Goal: Task Accomplishment & Management: Use online tool/utility

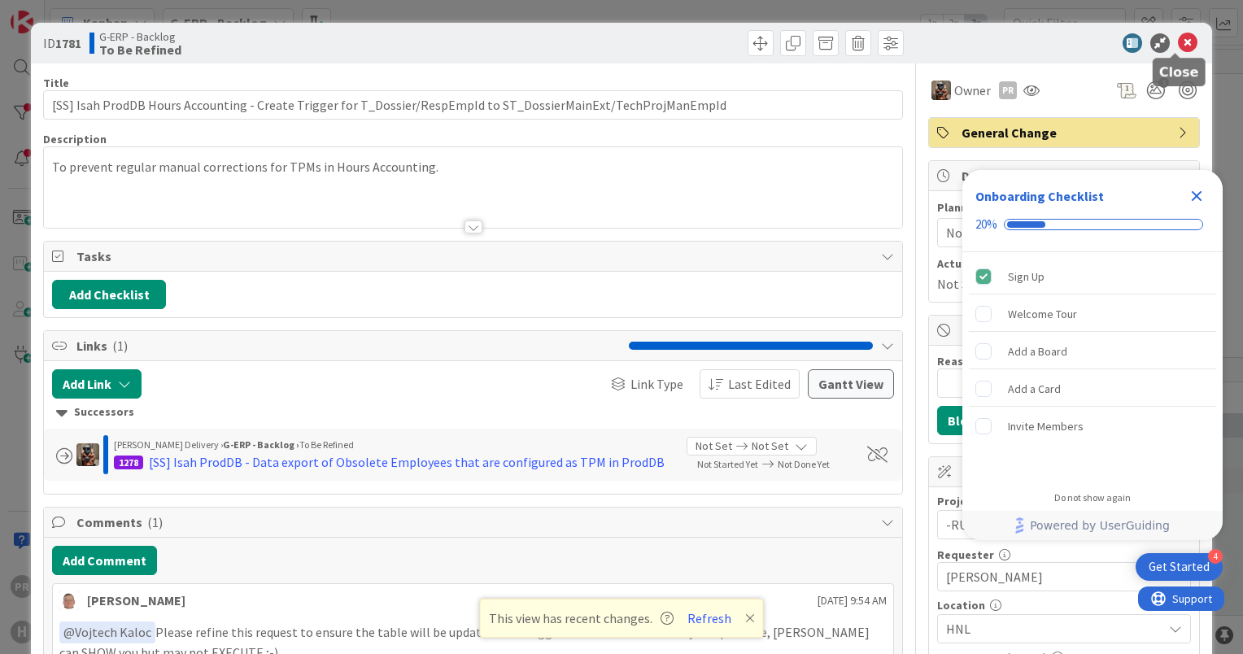
click at [1178, 37] on icon at bounding box center [1188, 43] width 20 height 20
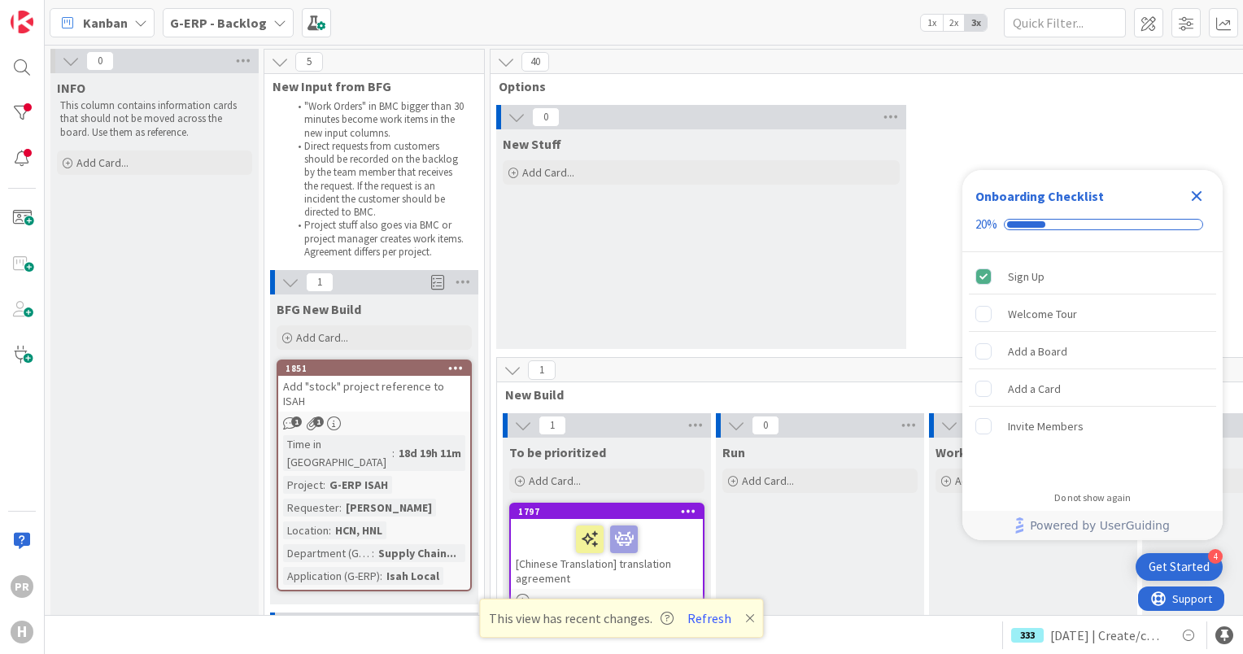
click at [1194, 196] on icon "Close Checklist" at bounding box center [1197, 196] width 20 height 20
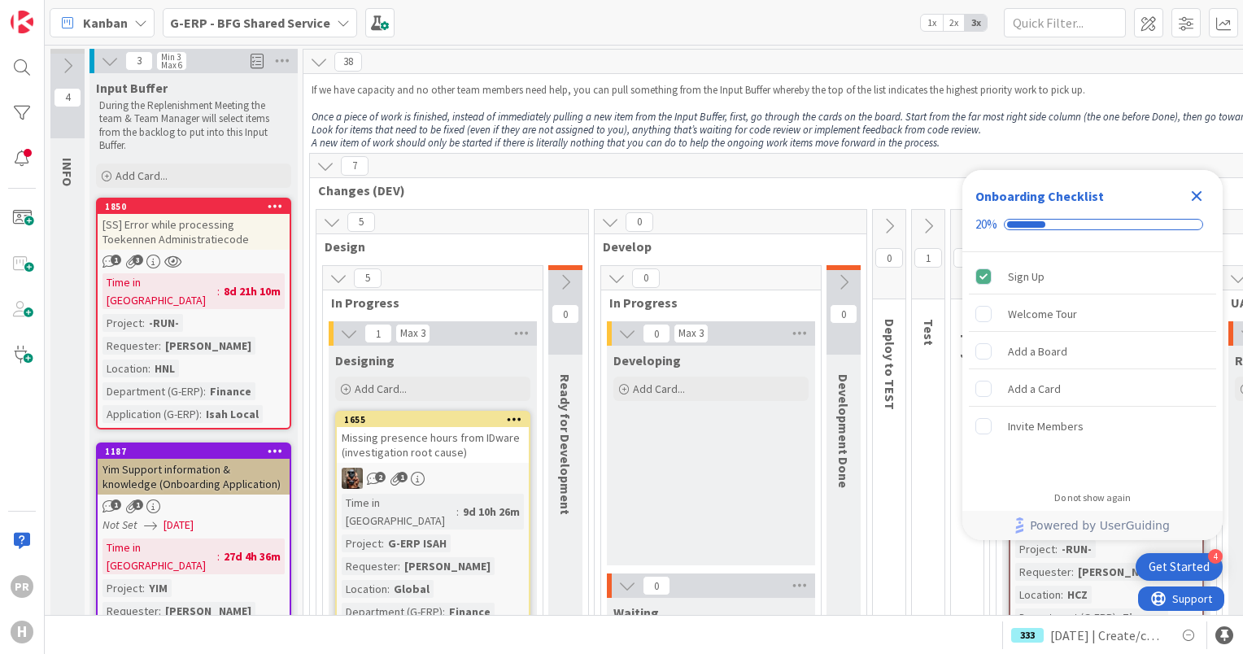
click at [212, 20] on b "G-ERP - BFG Shared Service" at bounding box center [250, 23] width 160 height 16
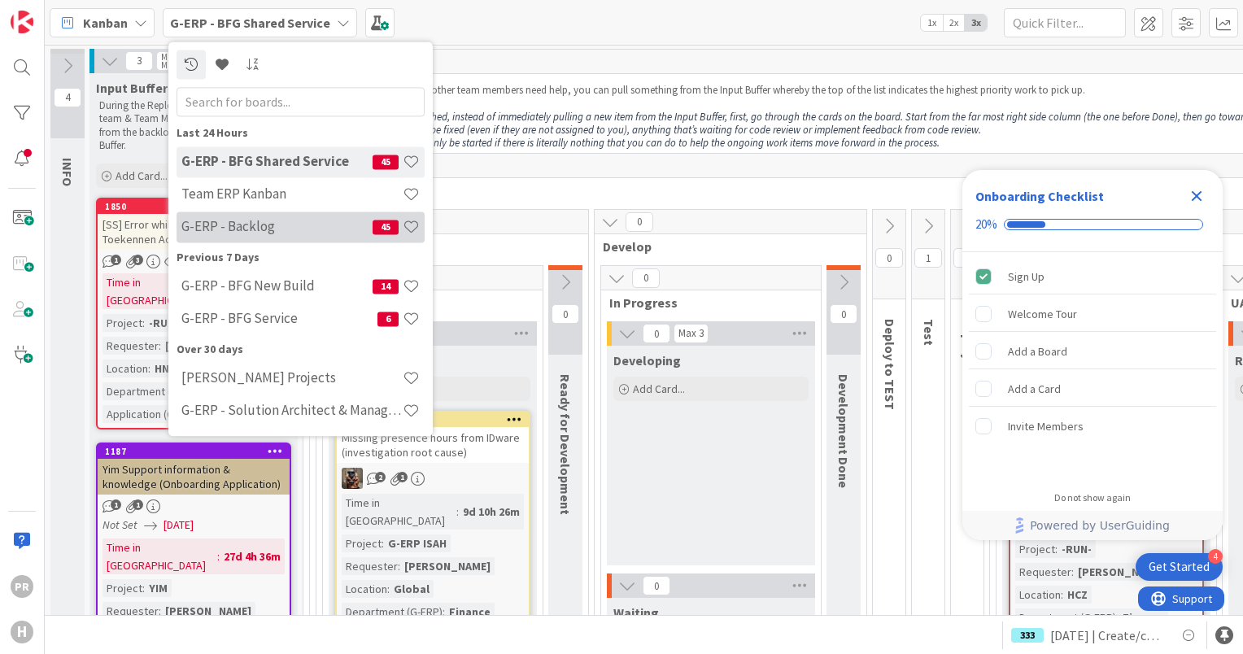
click at [287, 226] on h4 "G-ERP - Backlog" at bounding box center [276, 227] width 191 height 16
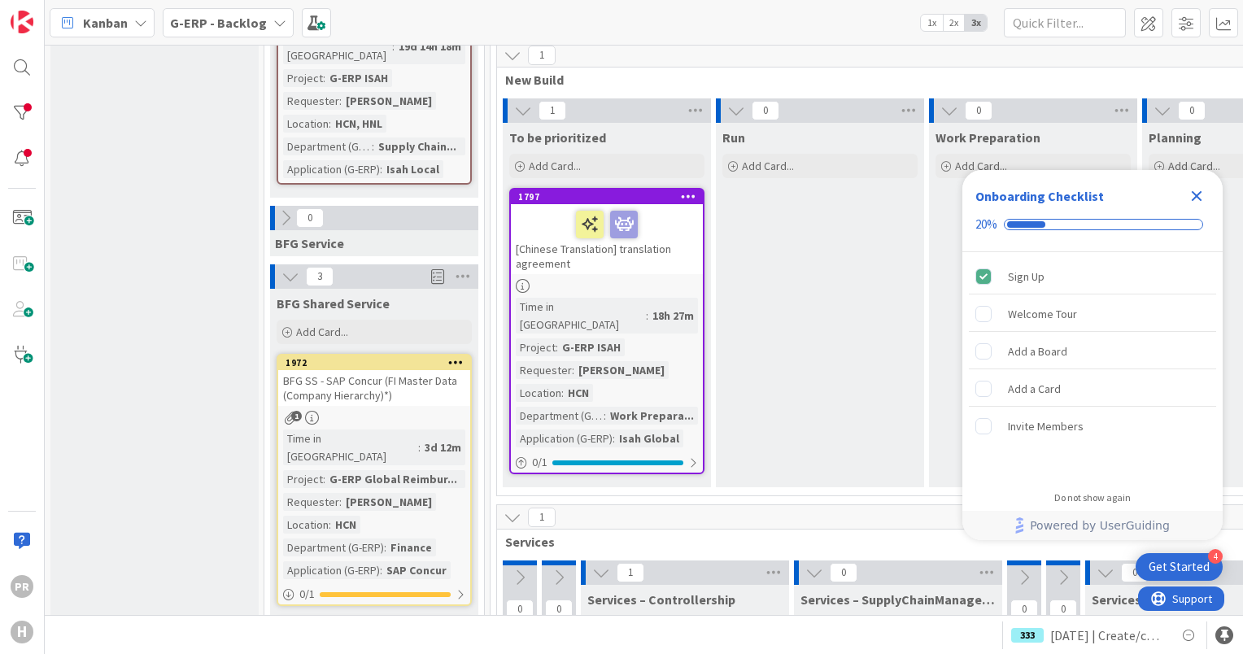
scroll to position [814, 0]
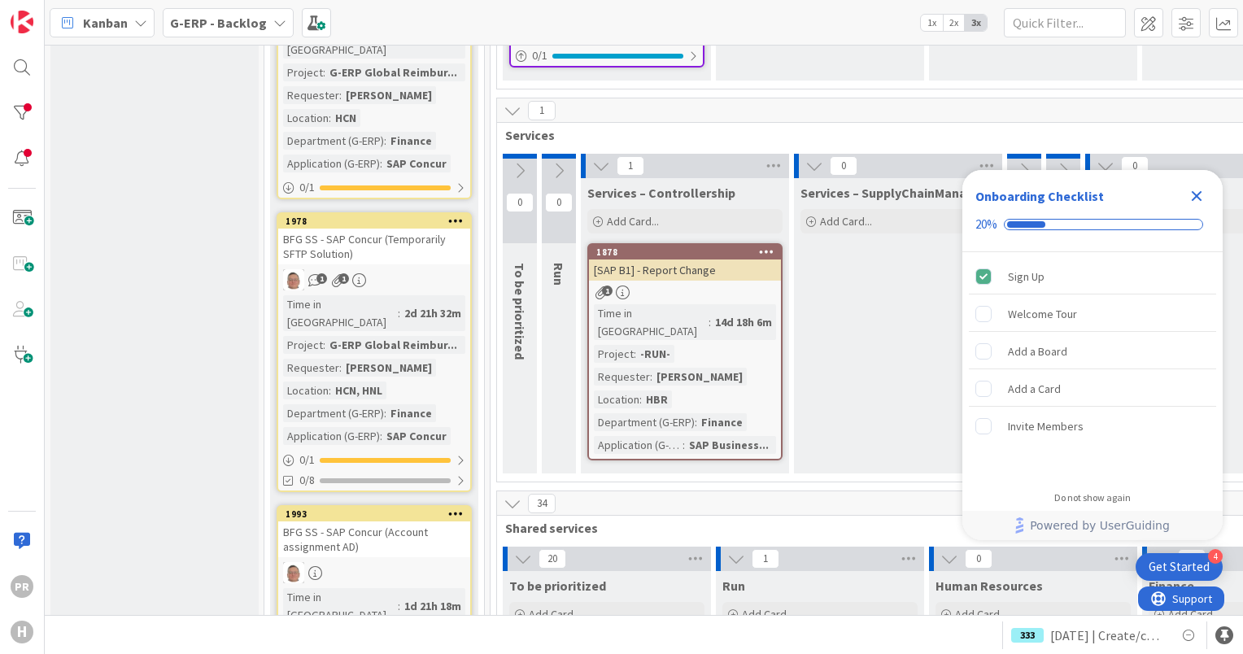
click at [1194, 202] on icon "Close Checklist" at bounding box center [1197, 196] width 20 height 20
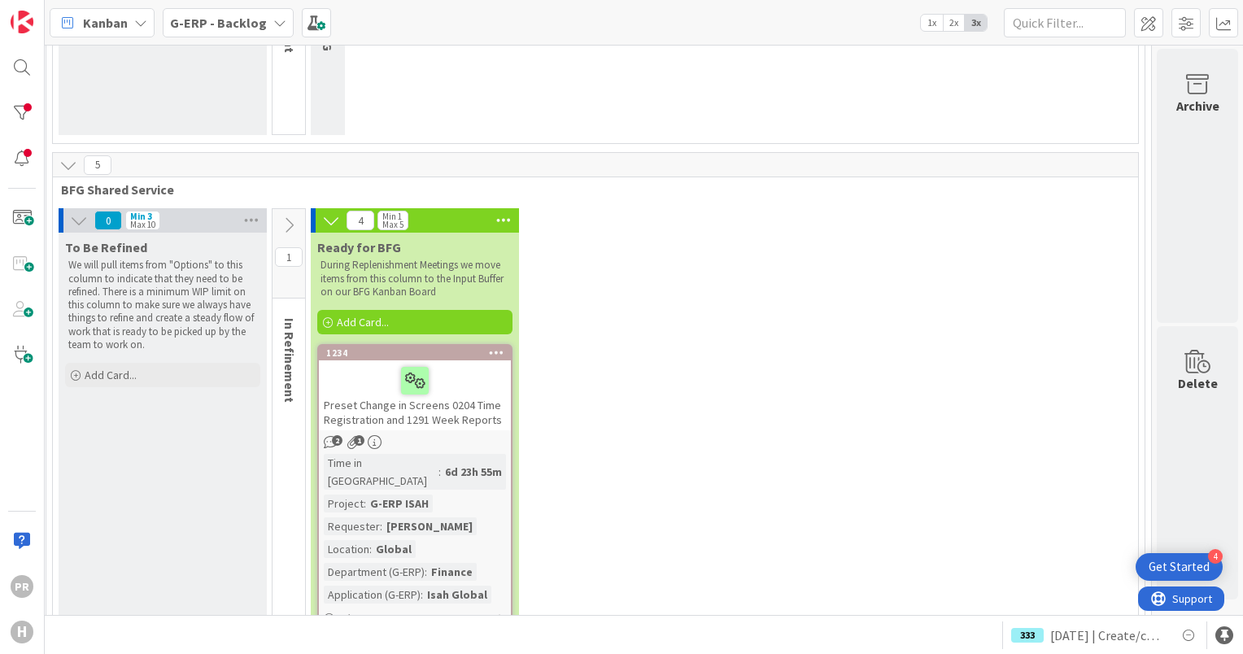
scroll to position [2441, 1621]
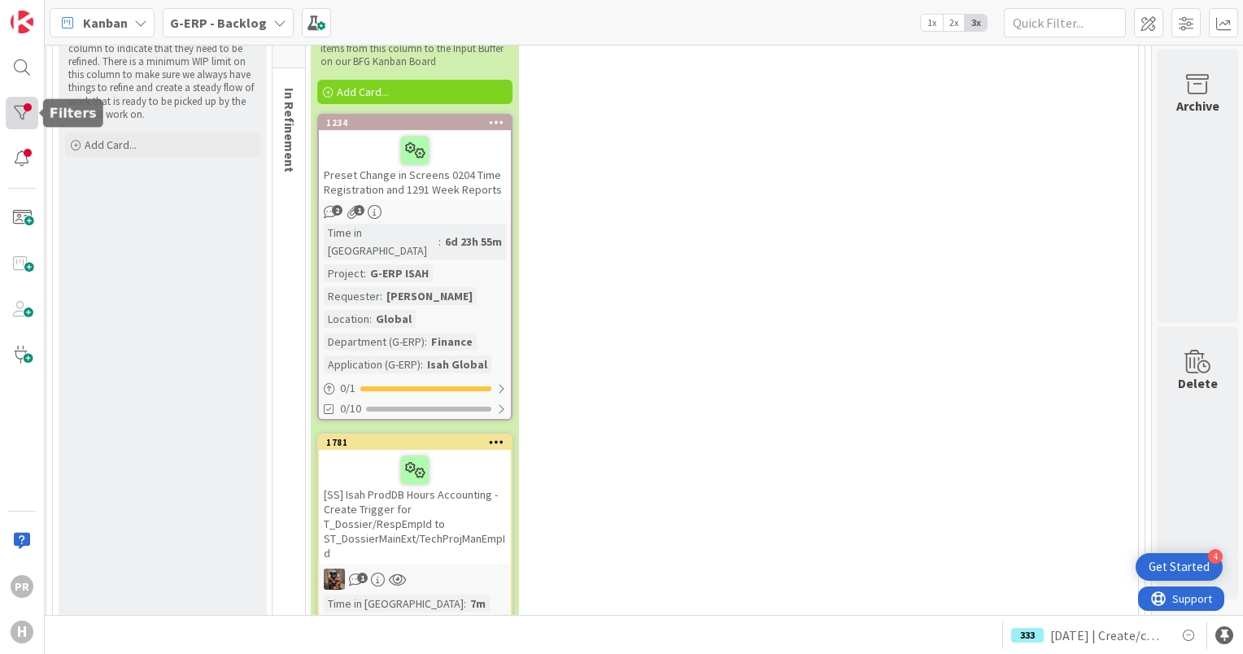
click at [13, 105] on div at bounding box center [22, 113] width 33 height 33
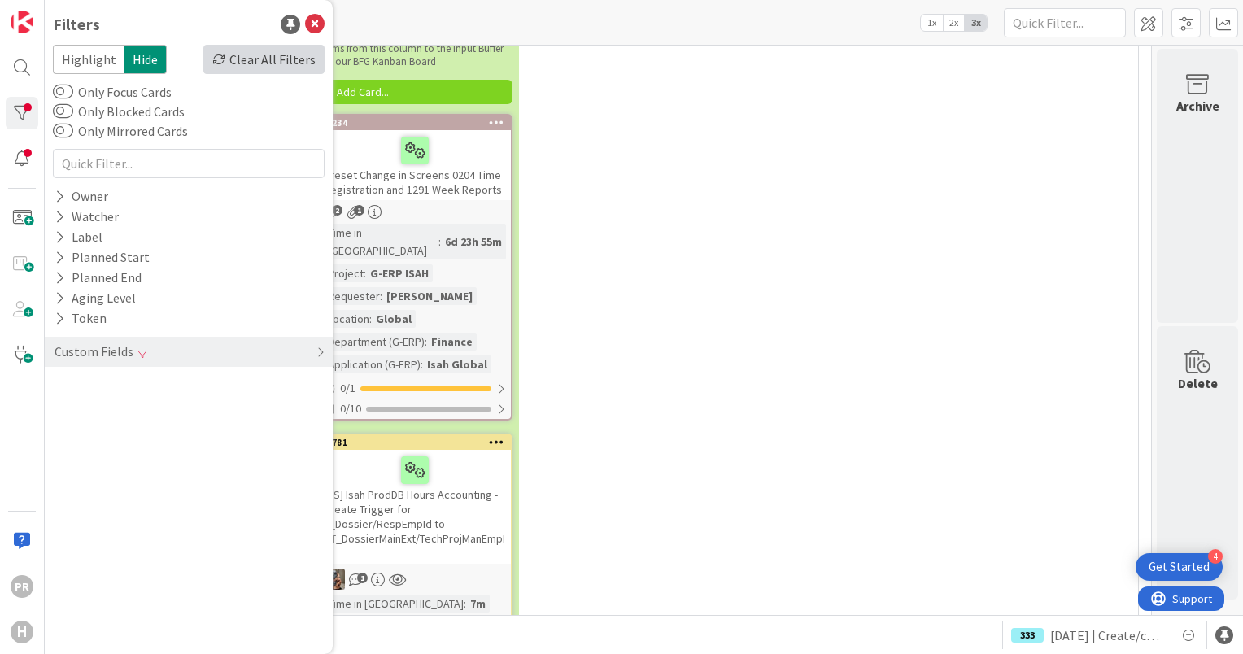
click at [296, 57] on div "Clear All Filters" at bounding box center [263, 59] width 121 height 29
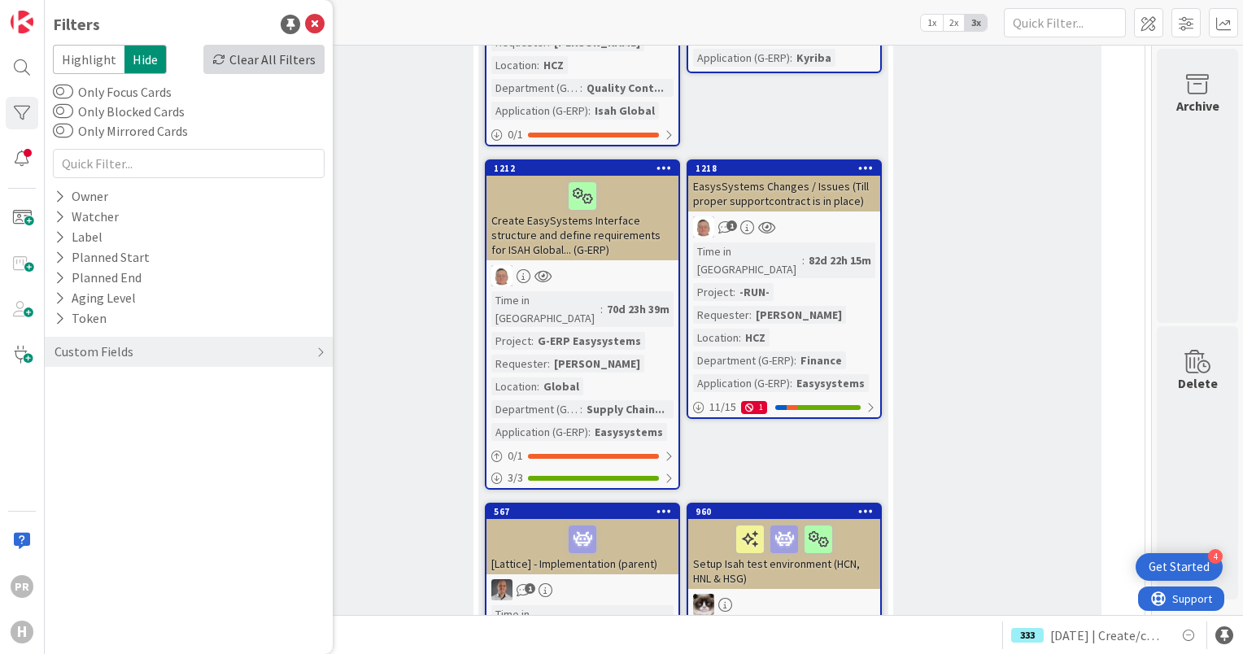
scroll to position [6801, 1621]
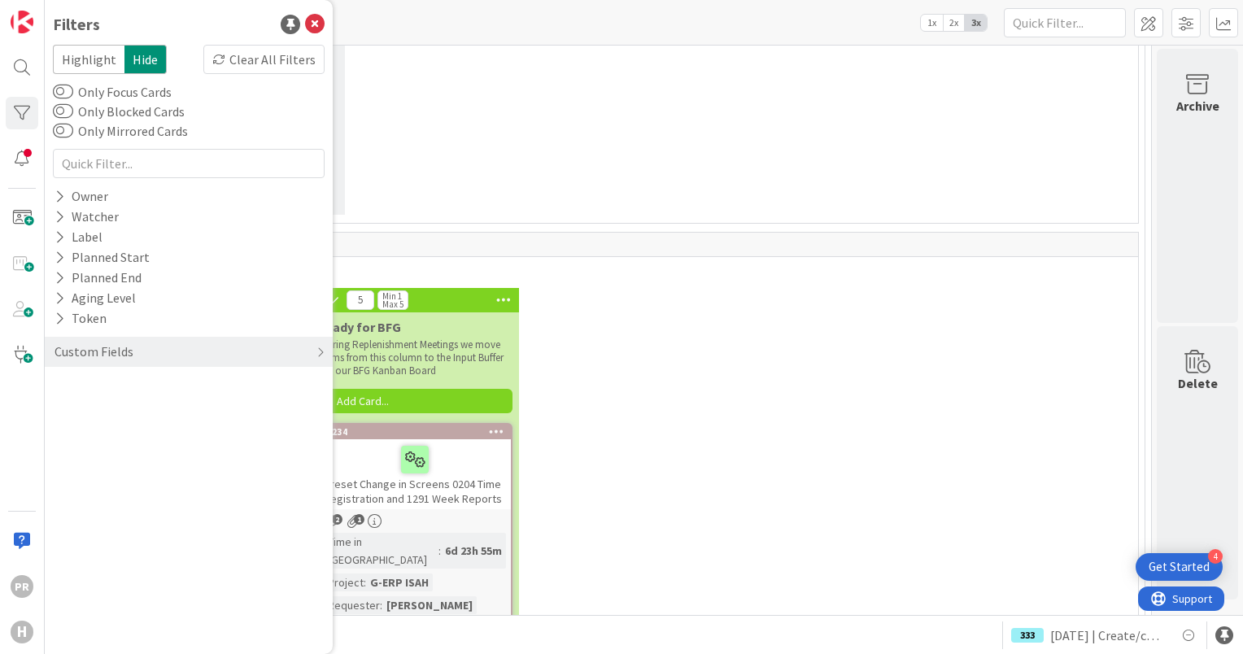
click at [561, 33] on div "Kanban G-ERP - Backlog 1x 2x 3x" at bounding box center [644, 22] width 1198 height 45
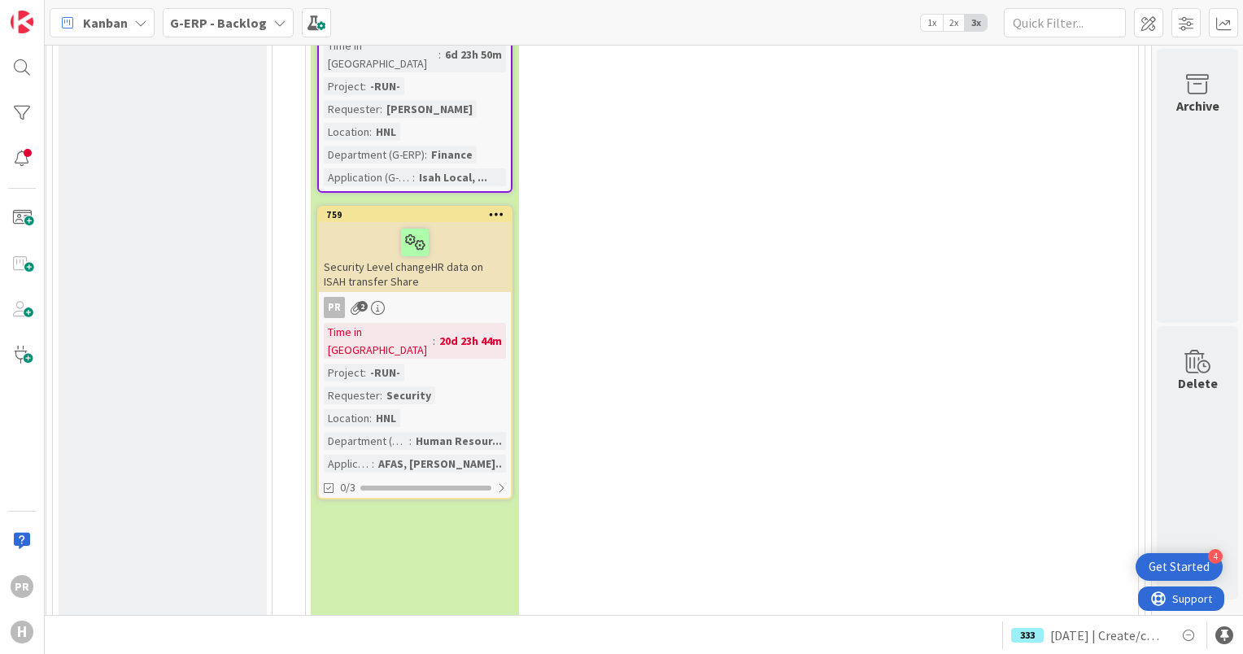
scroll to position [7940, 1621]
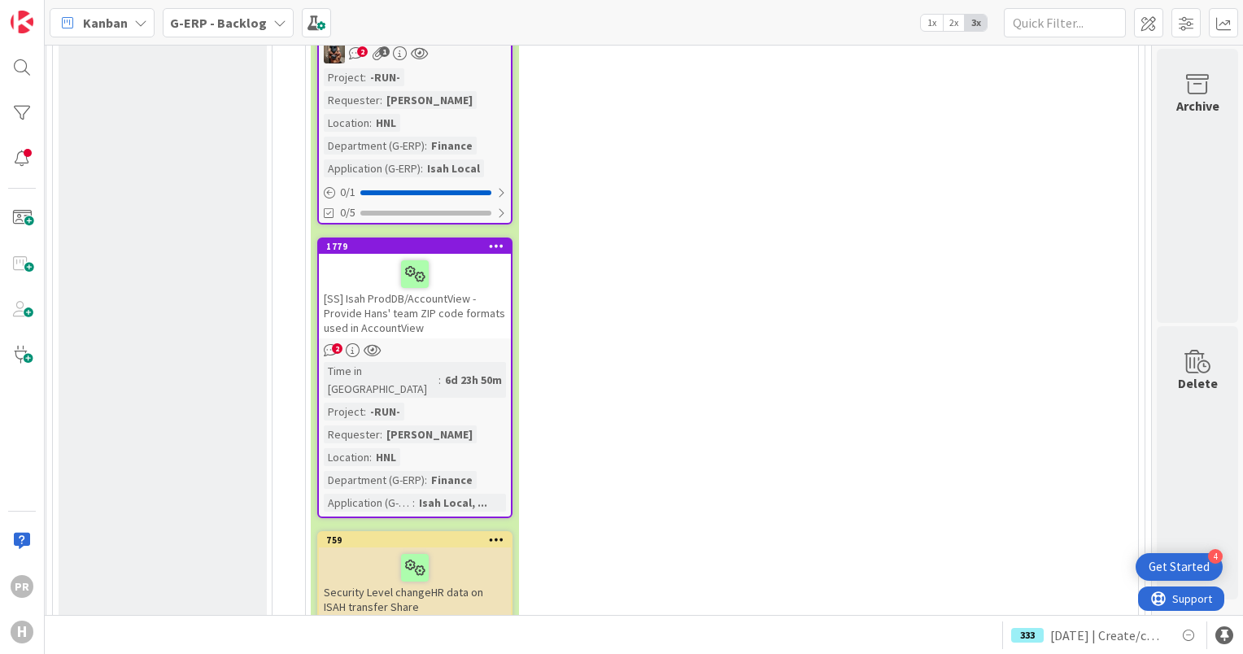
click at [462, 548] on div "Security Level changeHR data on ISAH transfer Share" at bounding box center [415, 583] width 192 height 70
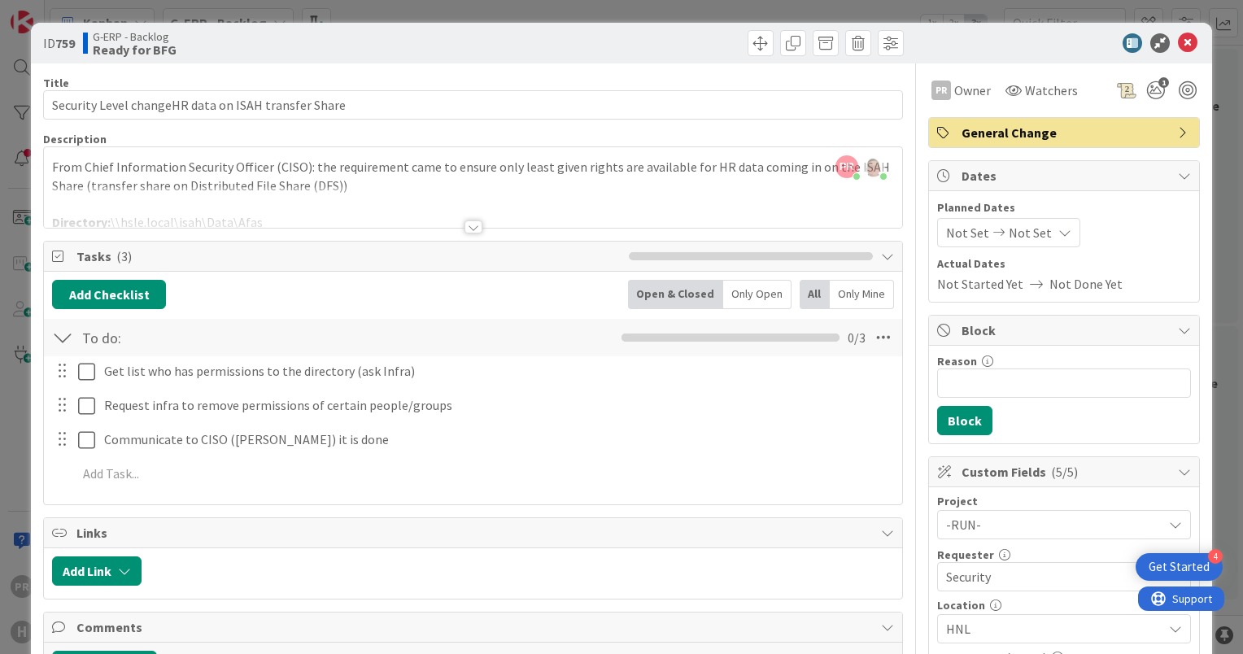
click at [465, 225] on div at bounding box center [474, 226] width 18 height 13
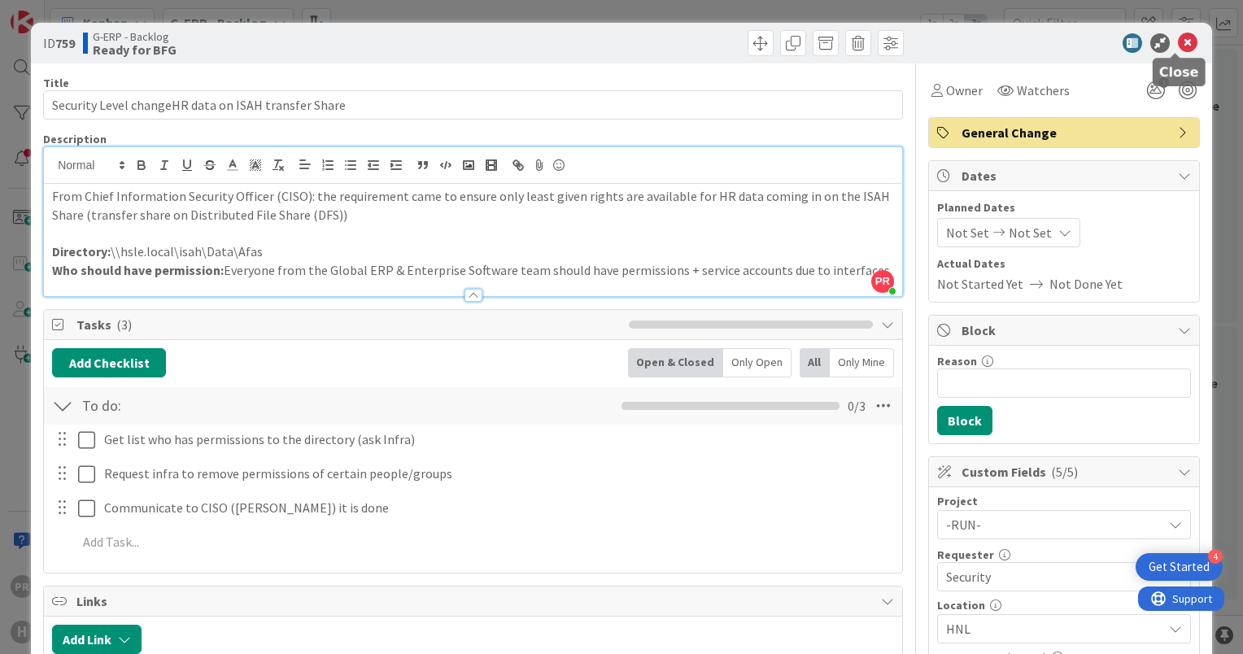
click at [1178, 46] on icon at bounding box center [1188, 43] width 20 height 20
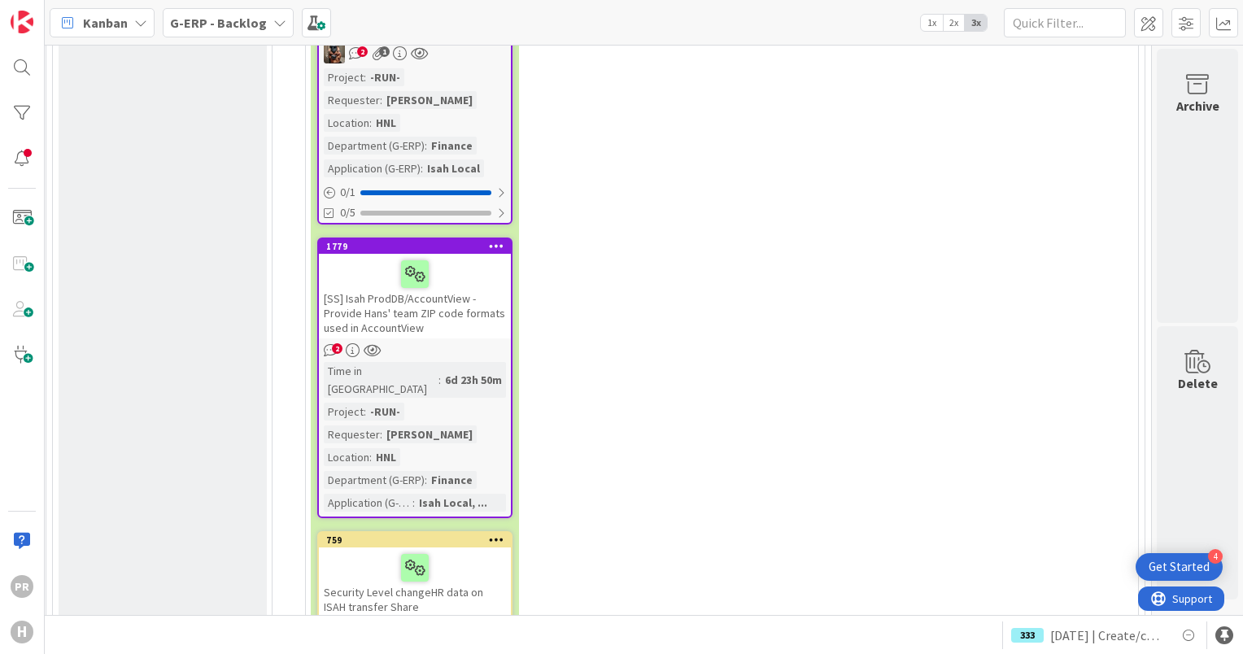
click at [198, 28] on b "G-ERP - Backlog" at bounding box center [218, 23] width 97 height 16
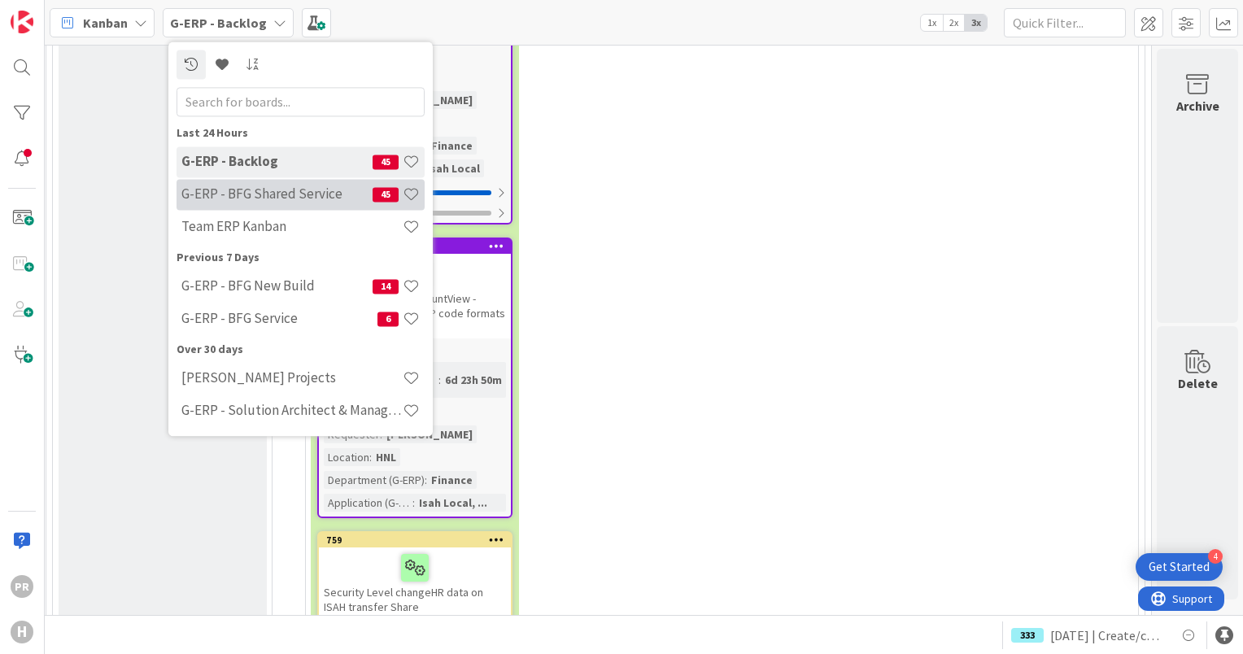
click at [239, 203] on div "G-ERP - BFG Shared Service 45" at bounding box center [301, 194] width 248 height 31
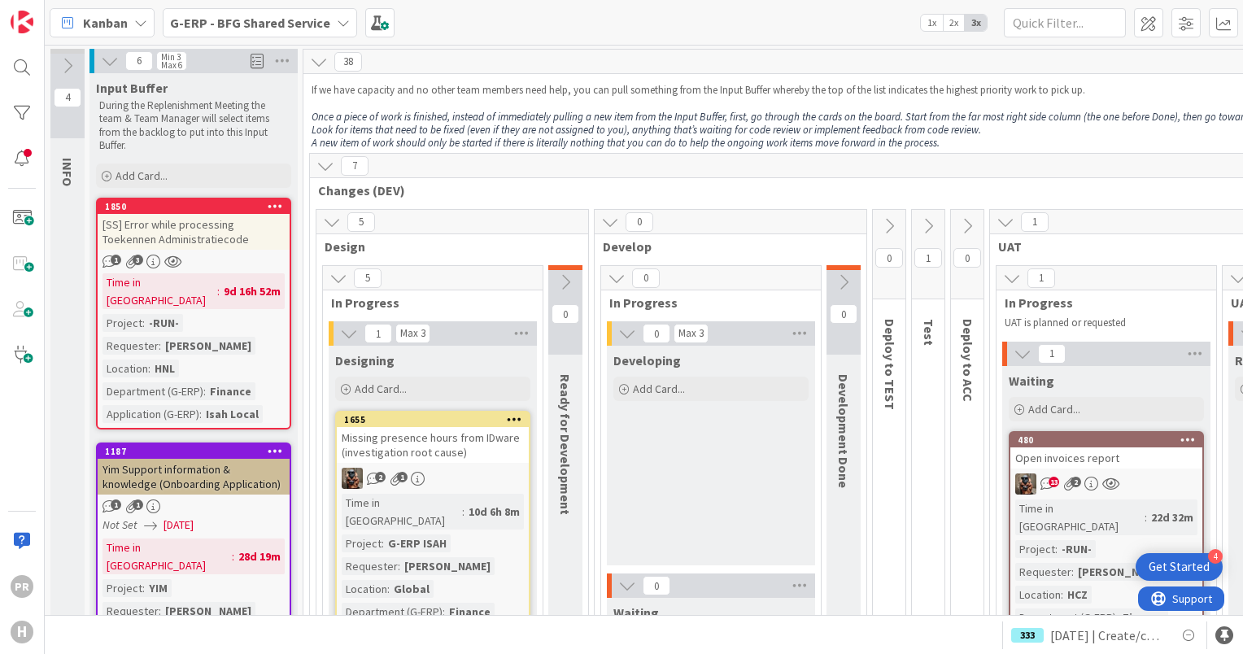
click at [303, 24] on b "G-ERP - BFG Shared Service" at bounding box center [250, 23] width 160 height 16
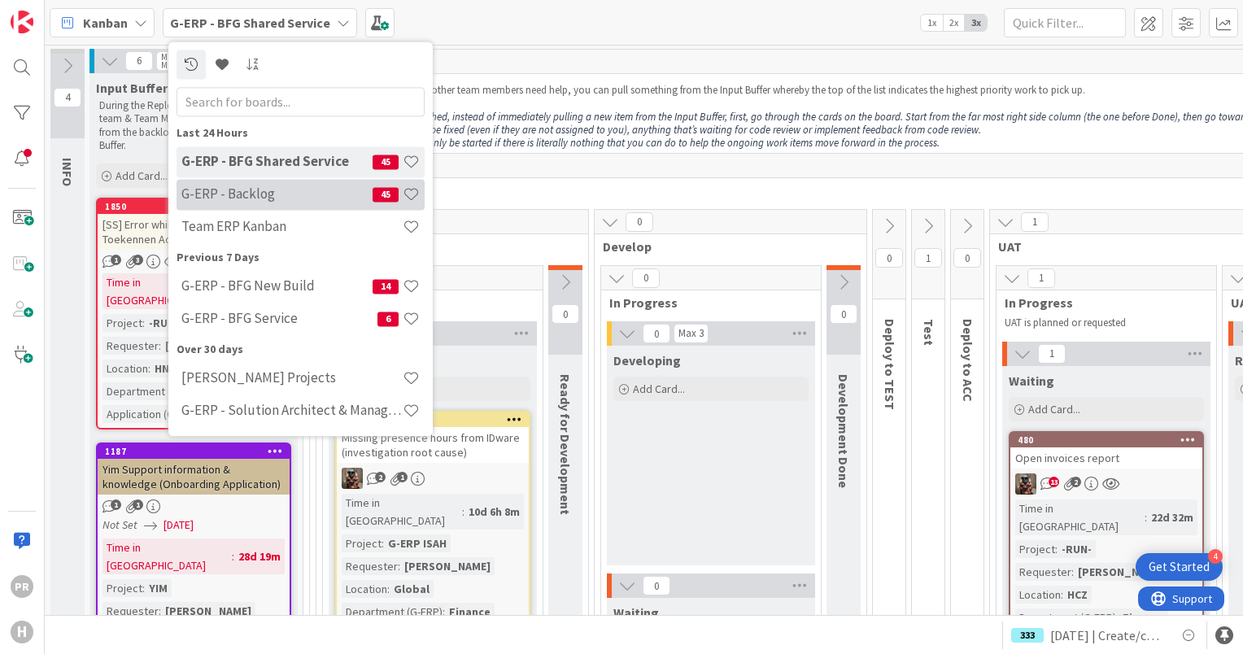
click at [303, 202] on h4 "G-ERP - Backlog" at bounding box center [276, 194] width 191 height 16
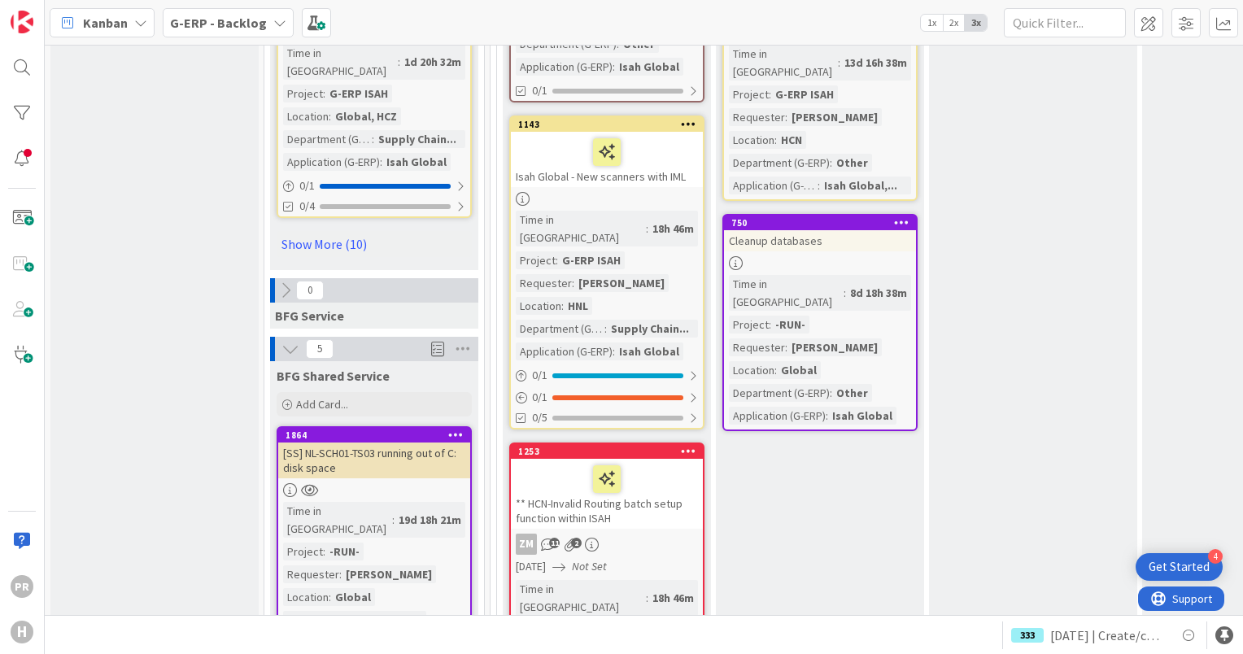
scroll to position [2609, 0]
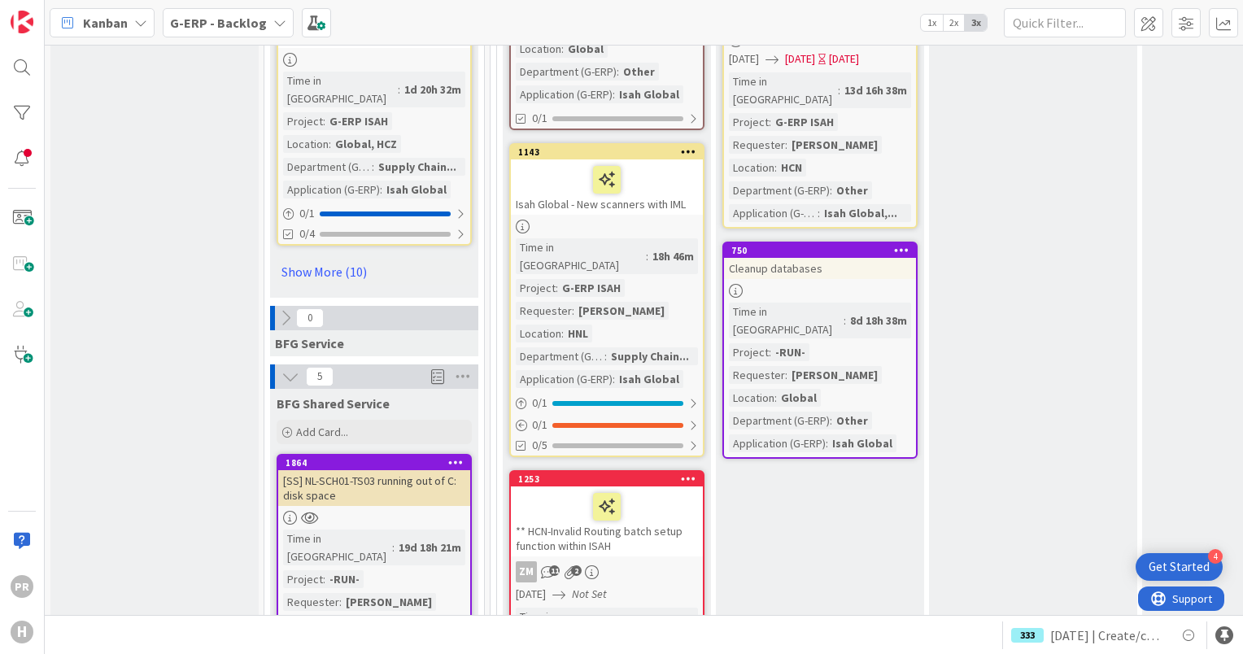
click at [374, 470] on div "[SS] NL-SCH01-TS03 running out of C: disk space" at bounding box center [374, 488] width 192 height 36
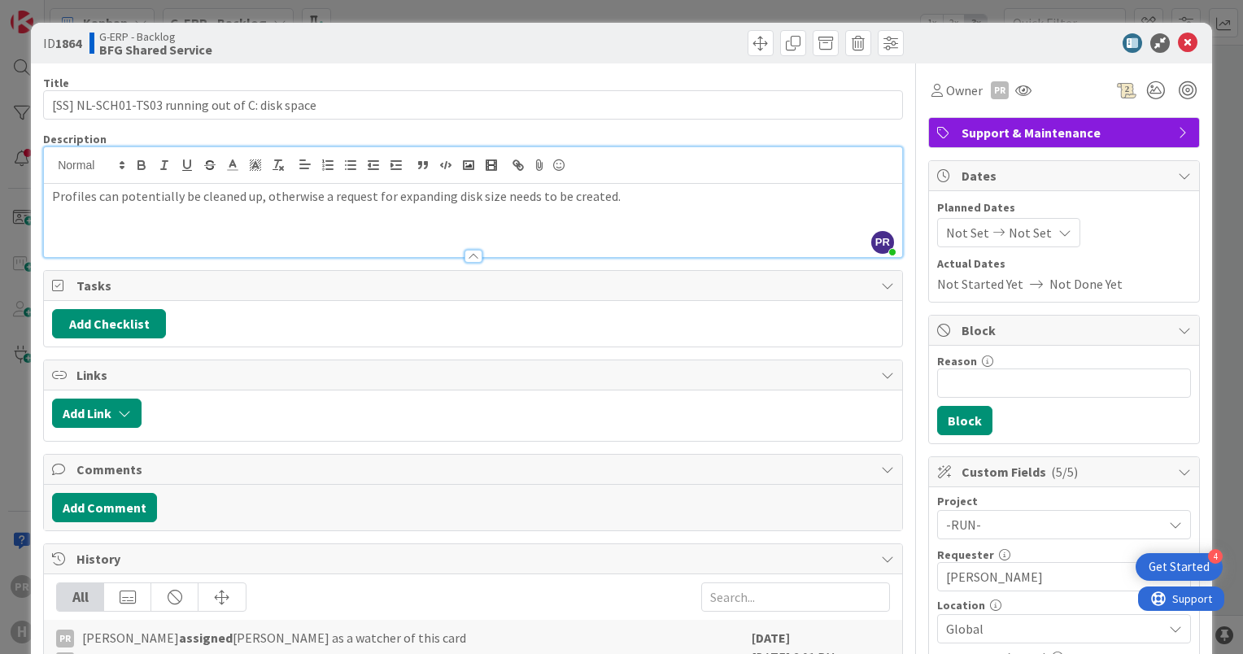
click at [650, 163] on div "PR Parveen Rana joined 3 m ago Profiles can potentially be cleaned up, otherwis…" at bounding box center [473, 202] width 858 height 110
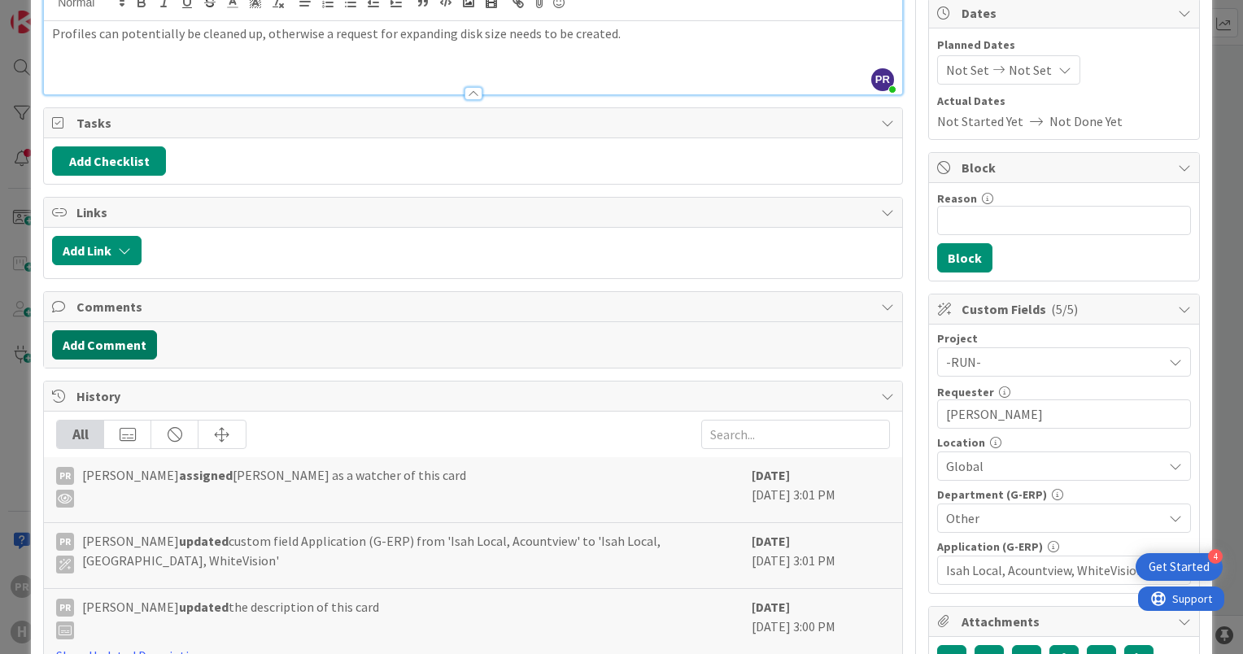
click at [140, 333] on button "Add Comment" at bounding box center [104, 344] width 105 height 29
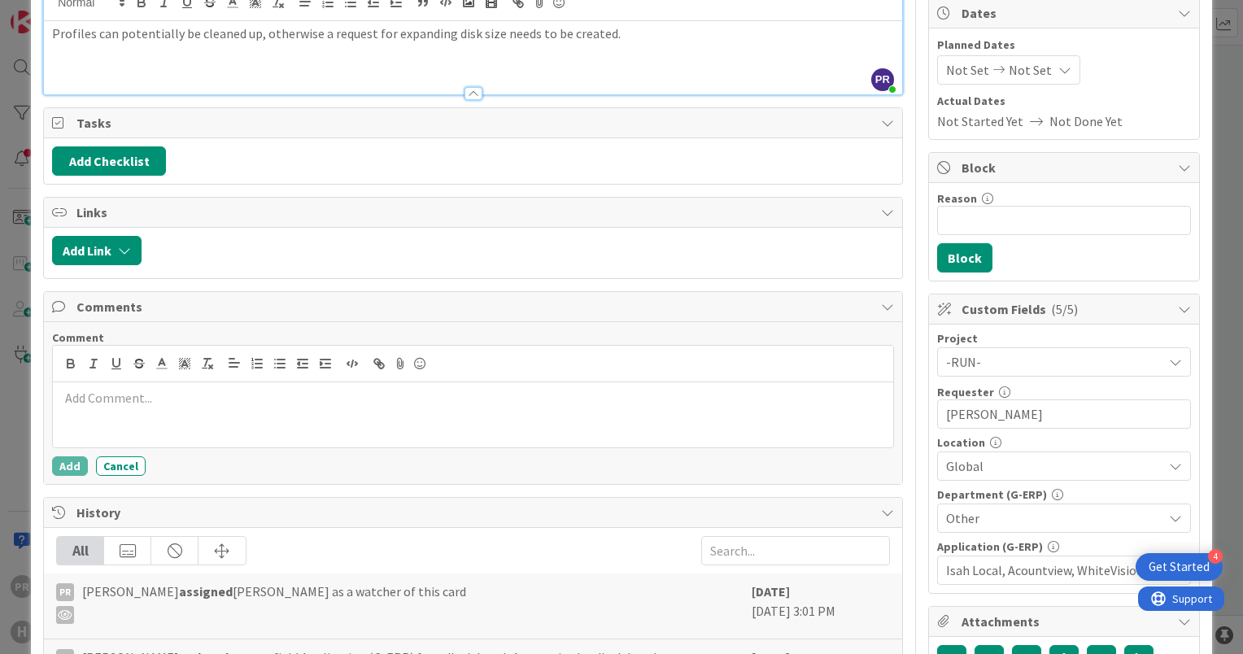
click at [192, 400] on p at bounding box center [472, 398] width 827 height 19
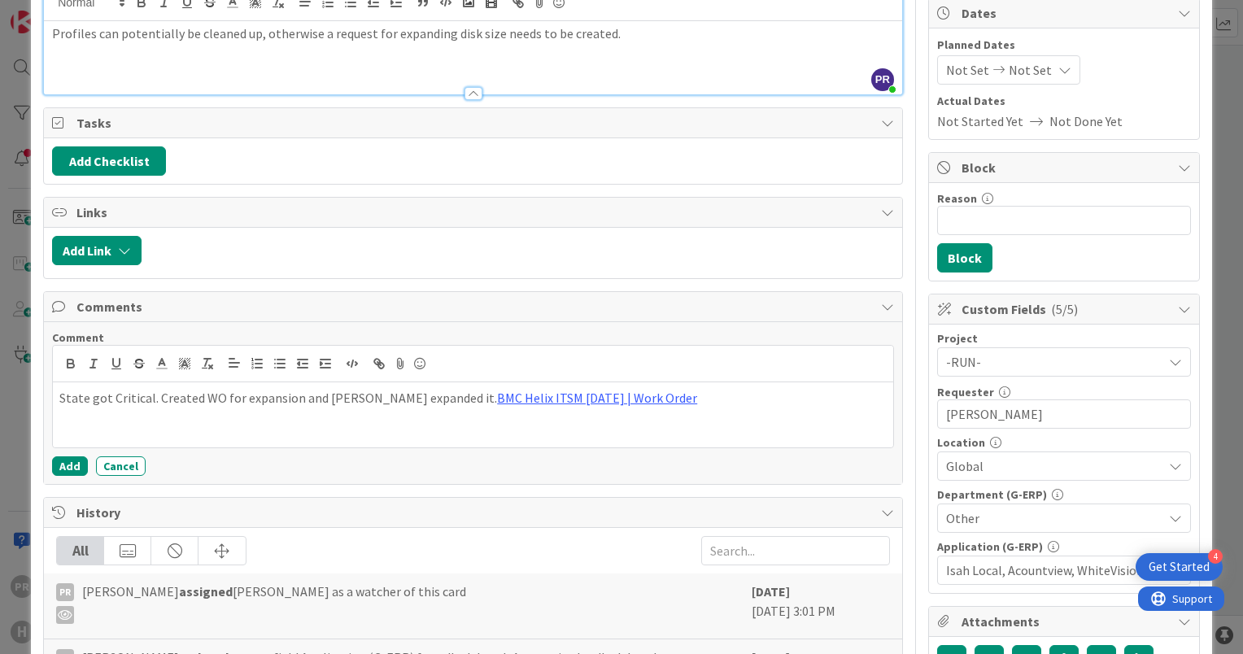
click at [372, 398] on p "State got Critical. Created WO for expansion and Adam expanded it. BMC Helix IT…" at bounding box center [472, 398] width 827 height 19
click at [641, 395] on p "State got Critical. Created WO for expansion and Adam expanded it. BMC Helix IT…" at bounding box center [472, 398] width 827 height 19
click at [74, 461] on button "Add" at bounding box center [70, 466] width 36 height 20
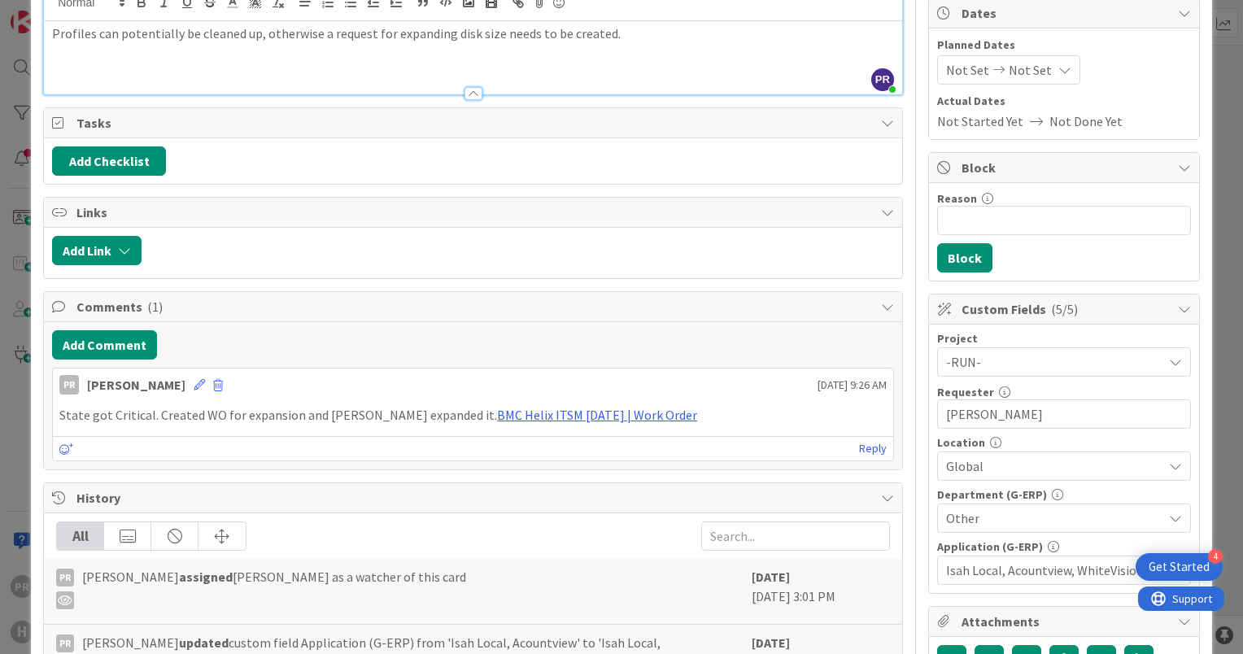
scroll to position [0, 0]
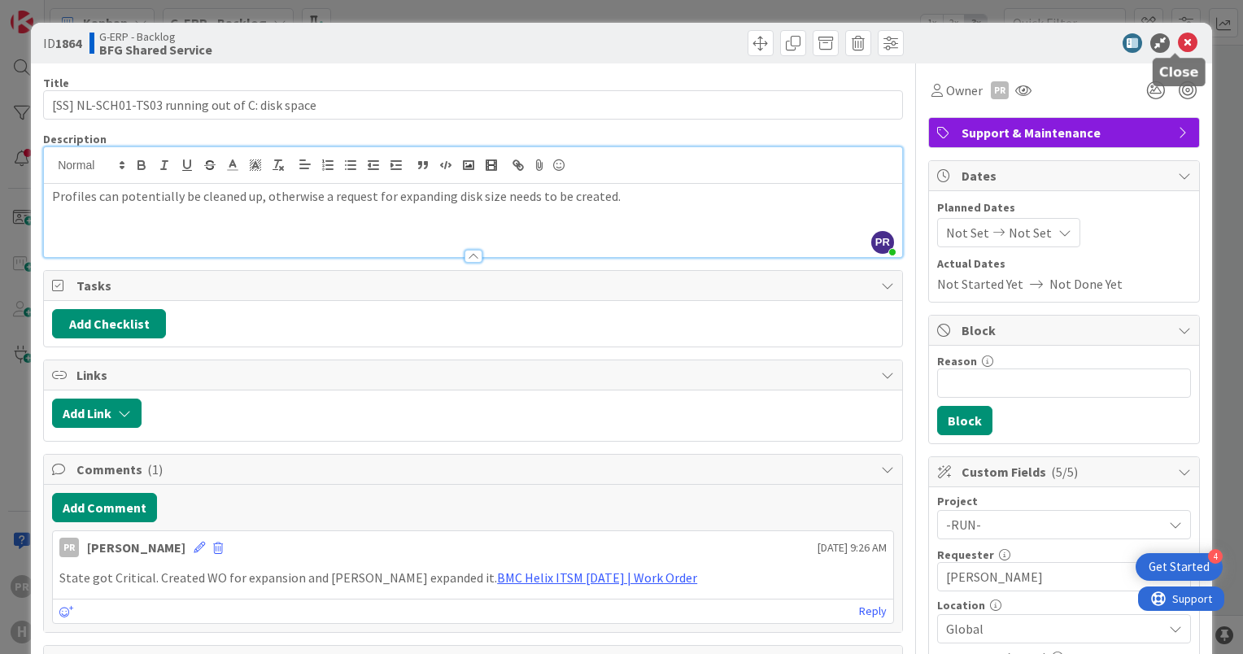
click at [1178, 46] on icon at bounding box center [1188, 43] width 20 height 20
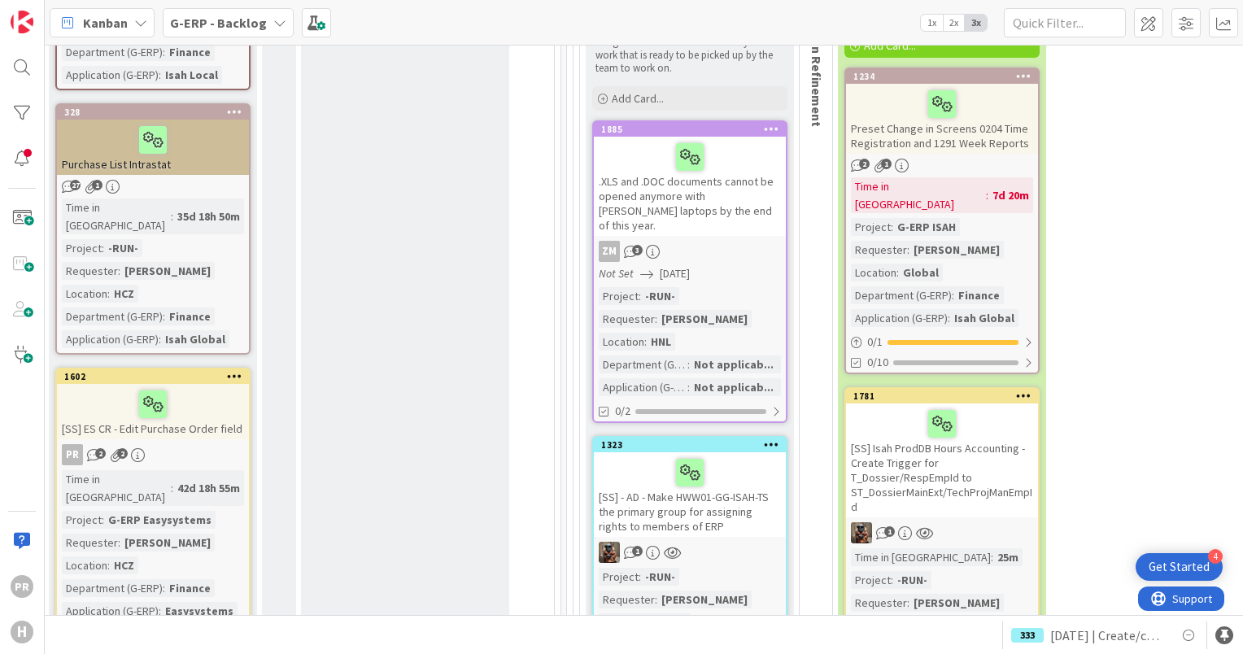
scroll to position [7104, 1094]
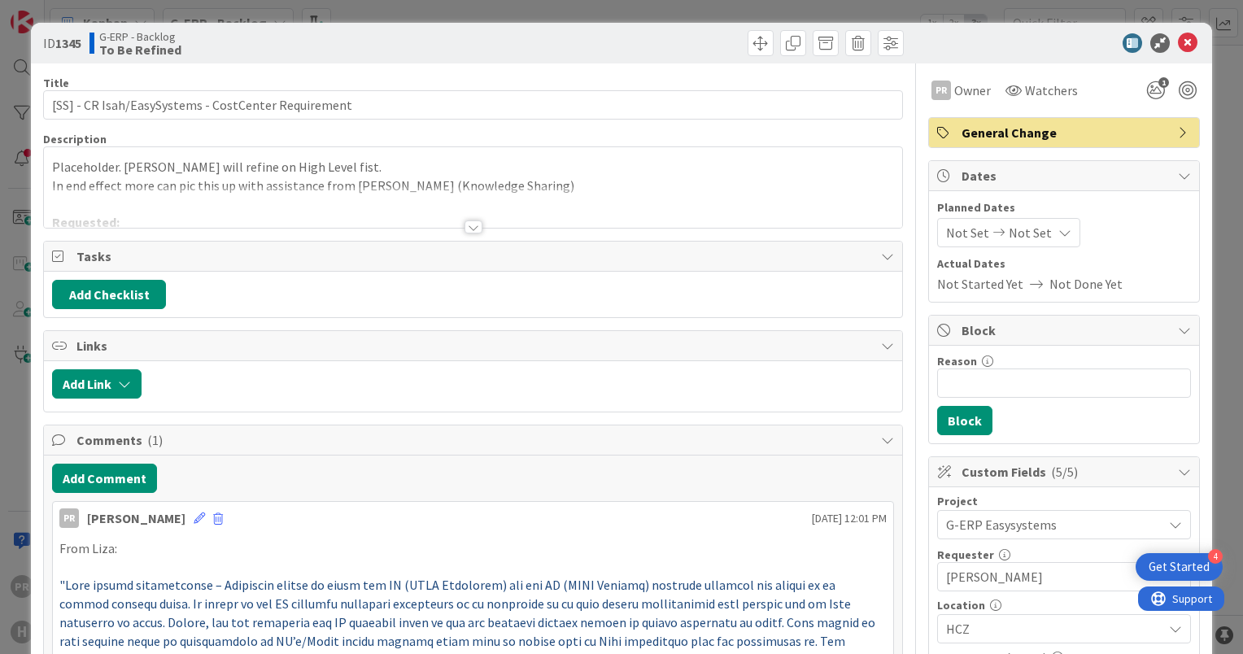
click at [465, 228] on div at bounding box center [474, 226] width 18 height 13
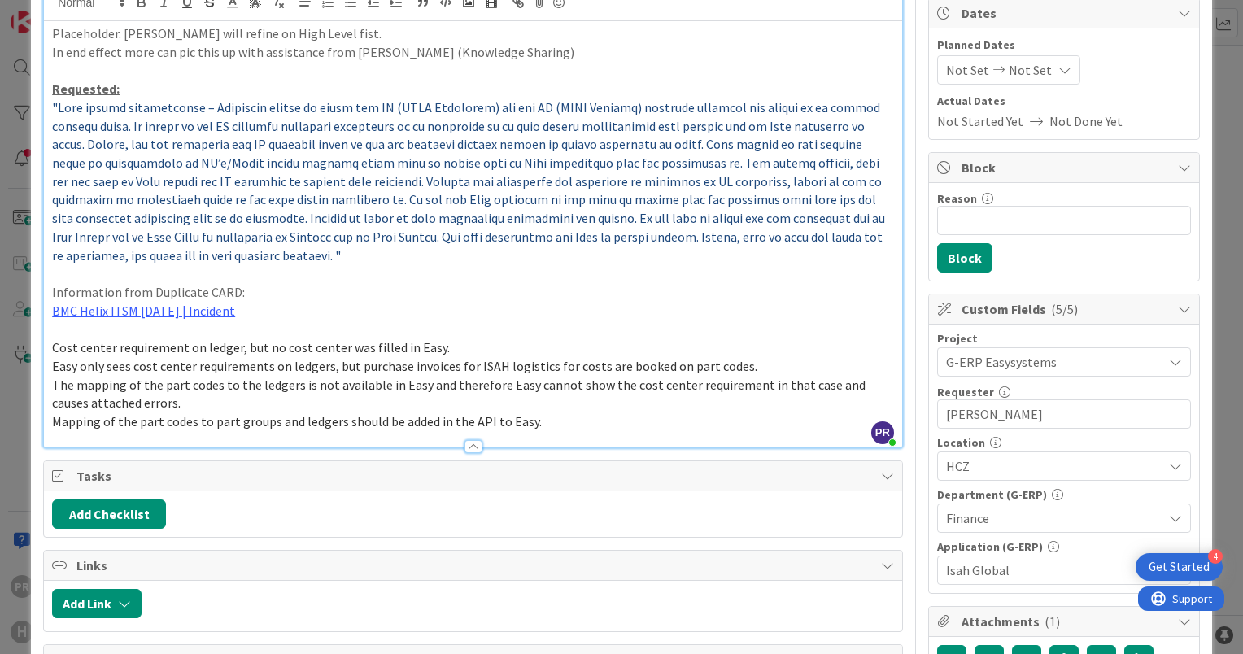
scroll to position [140, 0]
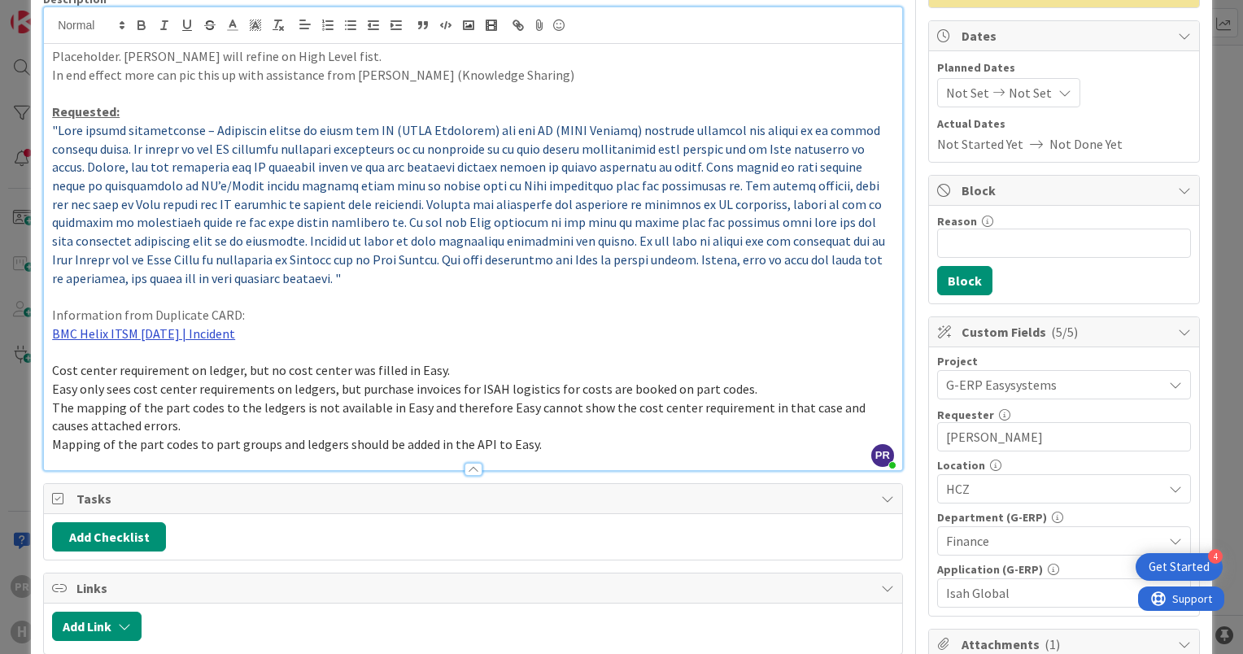
click at [190, 332] on link "BMC Helix ITSM [DATE] | Incident" at bounding box center [143, 333] width 183 height 16
click at [164, 361] on link "[URL][PERSON_NAME][DOMAIN_NAME]" at bounding box center [145, 364] width 163 height 21
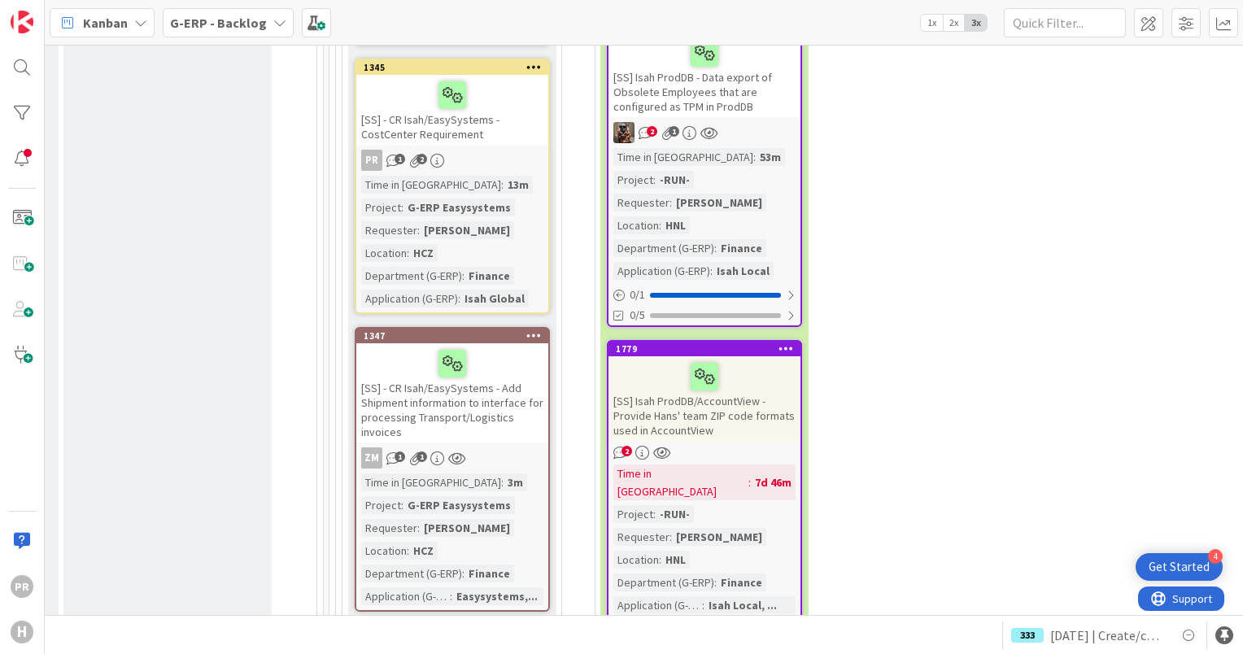
scroll to position [7653, 1331]
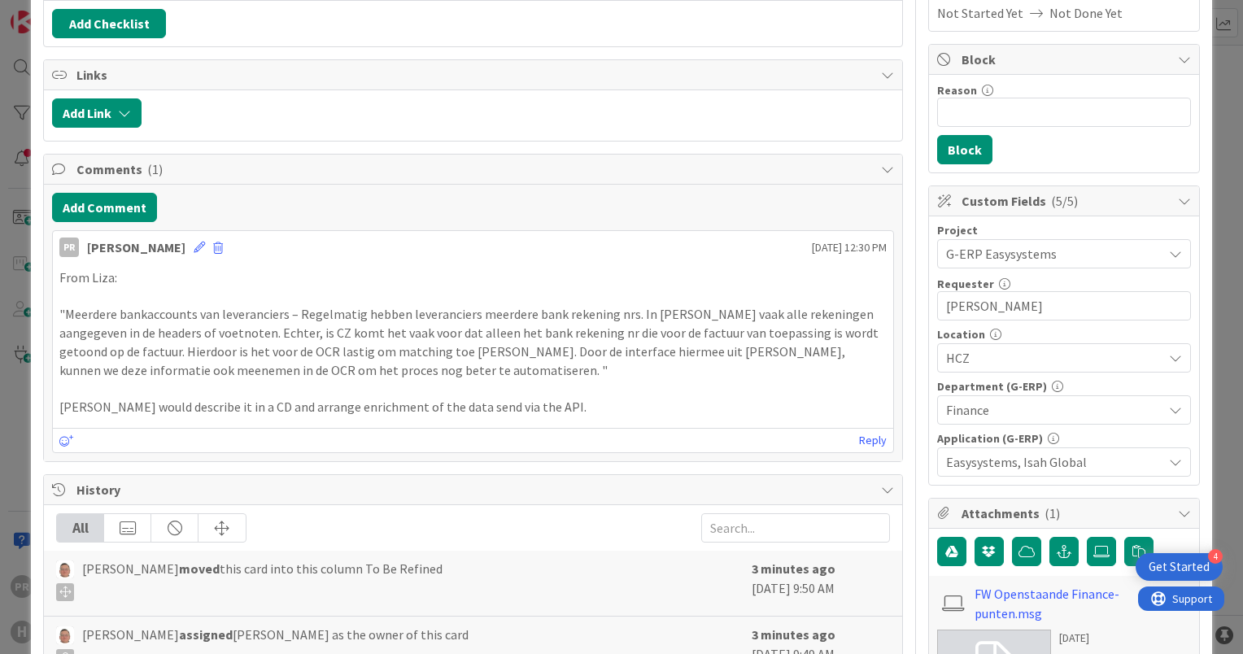
scroll to position [488, 0]
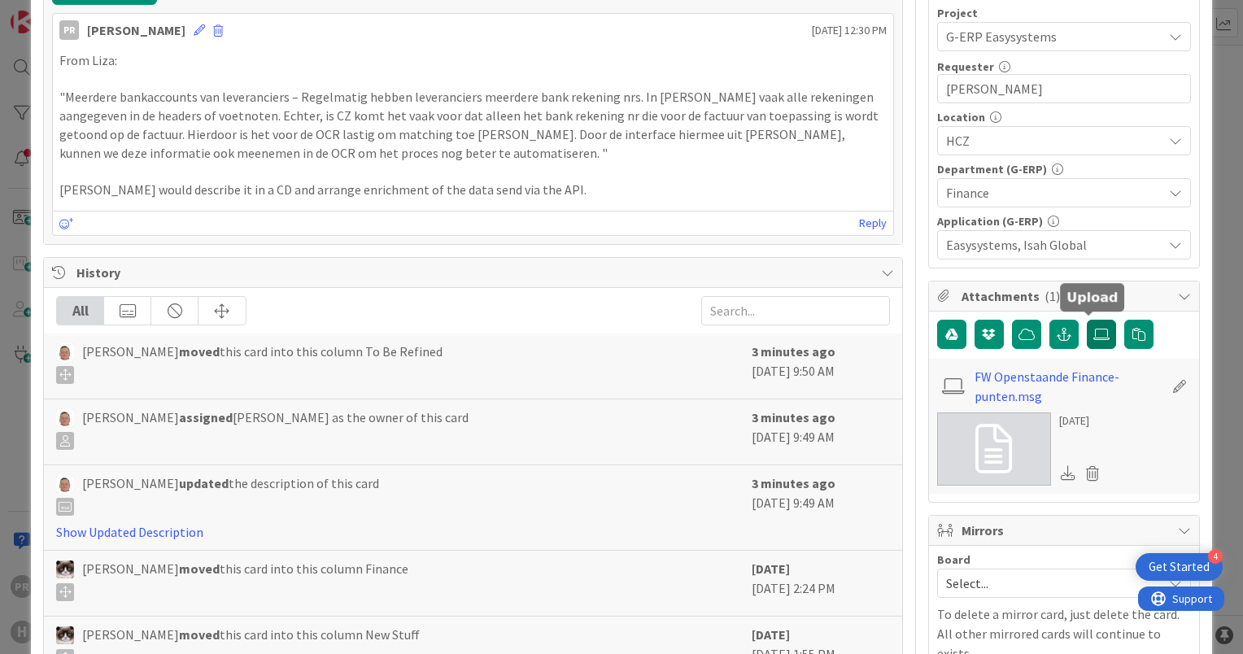
click at [1094, 333] on icon at bounding box center [1102, 334] width 16 height 13
click at [1087, 320] on input "file" at bounding box center [1087, 320] width 0 height 0
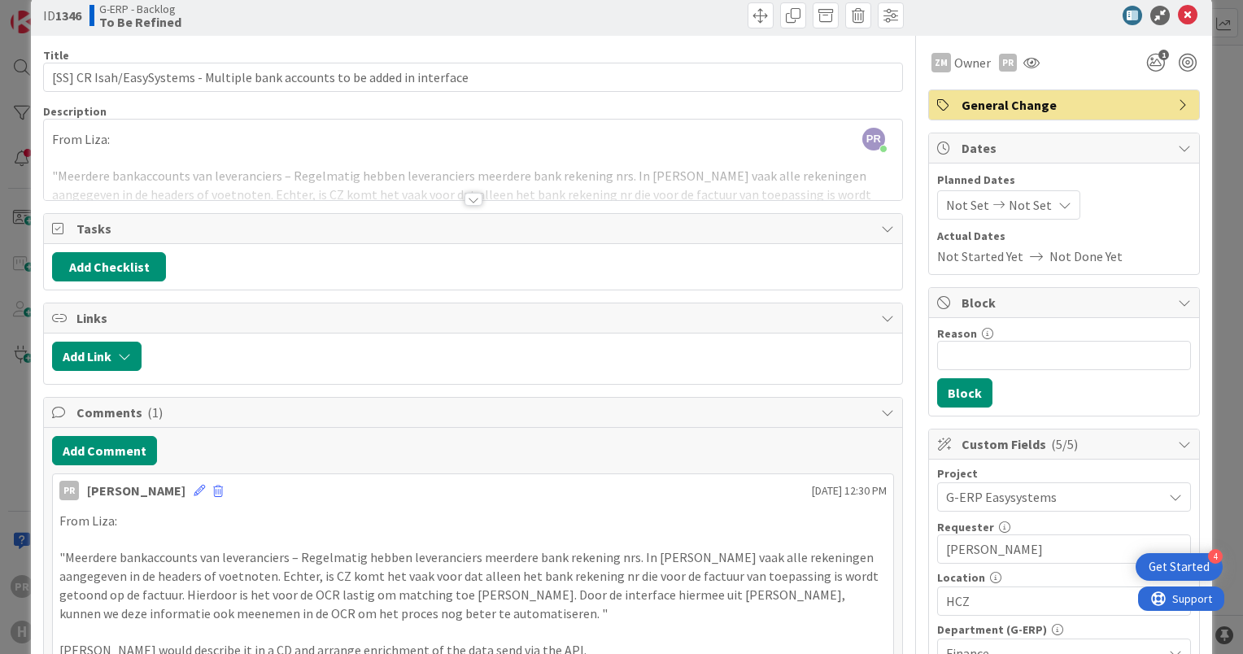
scroll to position [0, 0]
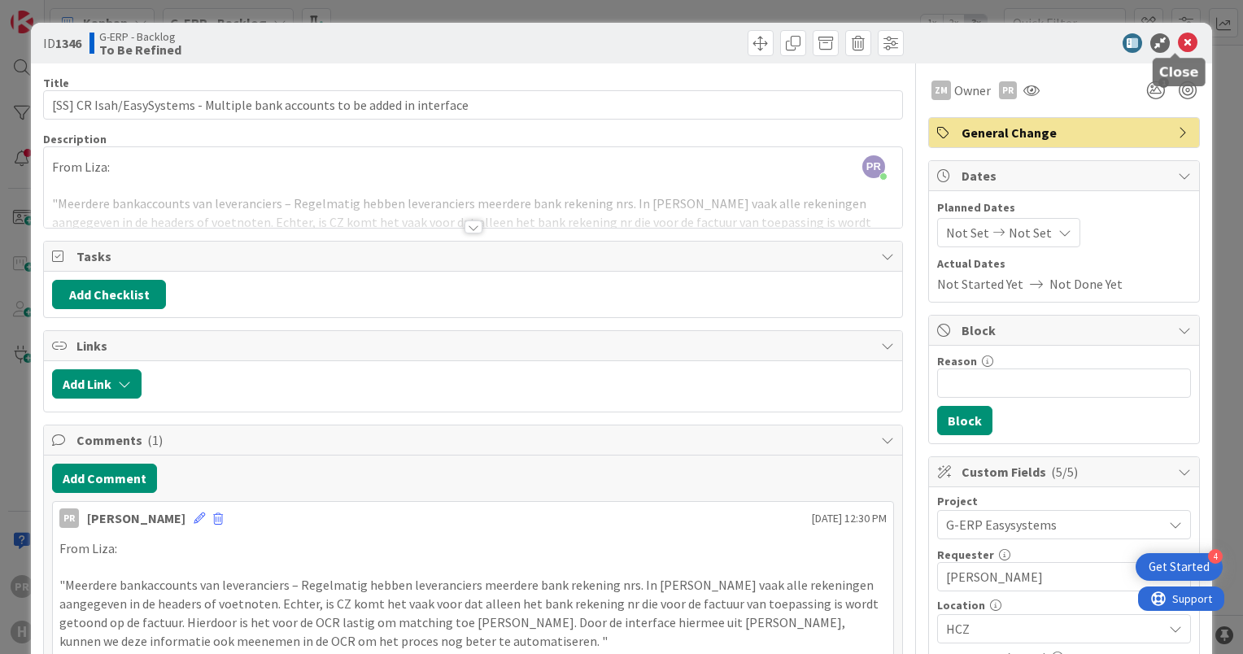
click at [1178, 46] on icon at bounding box center [1188, 43] width 20 height 20
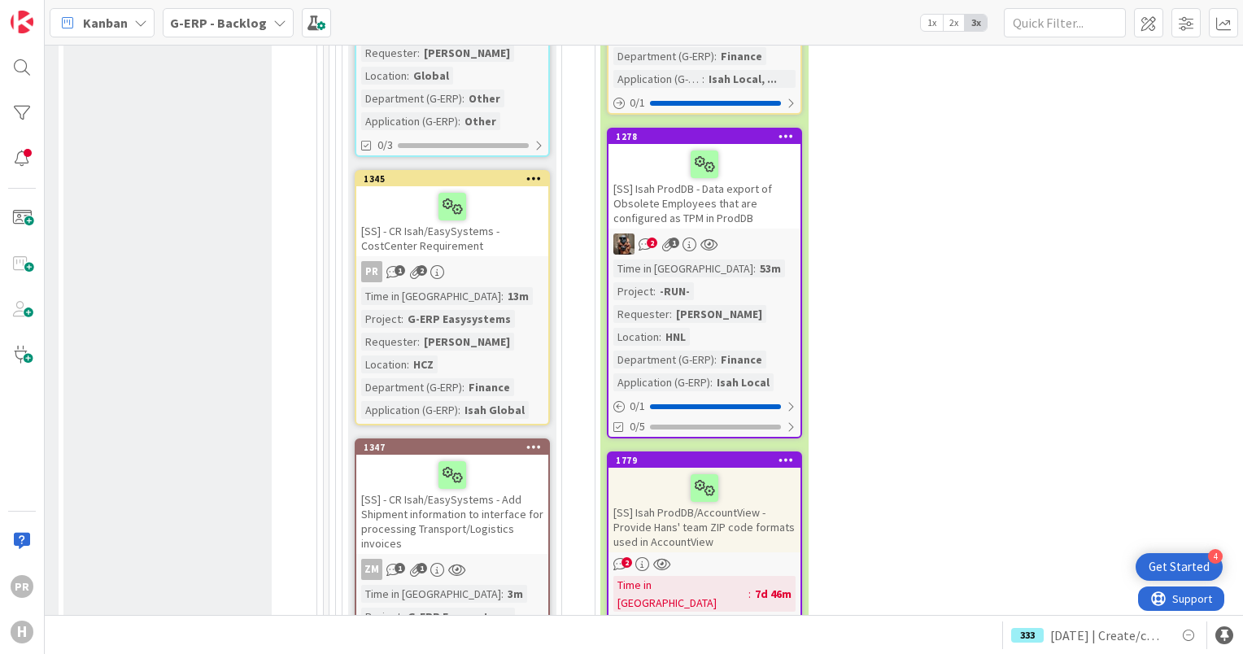
scroll to position [7993, 1331]
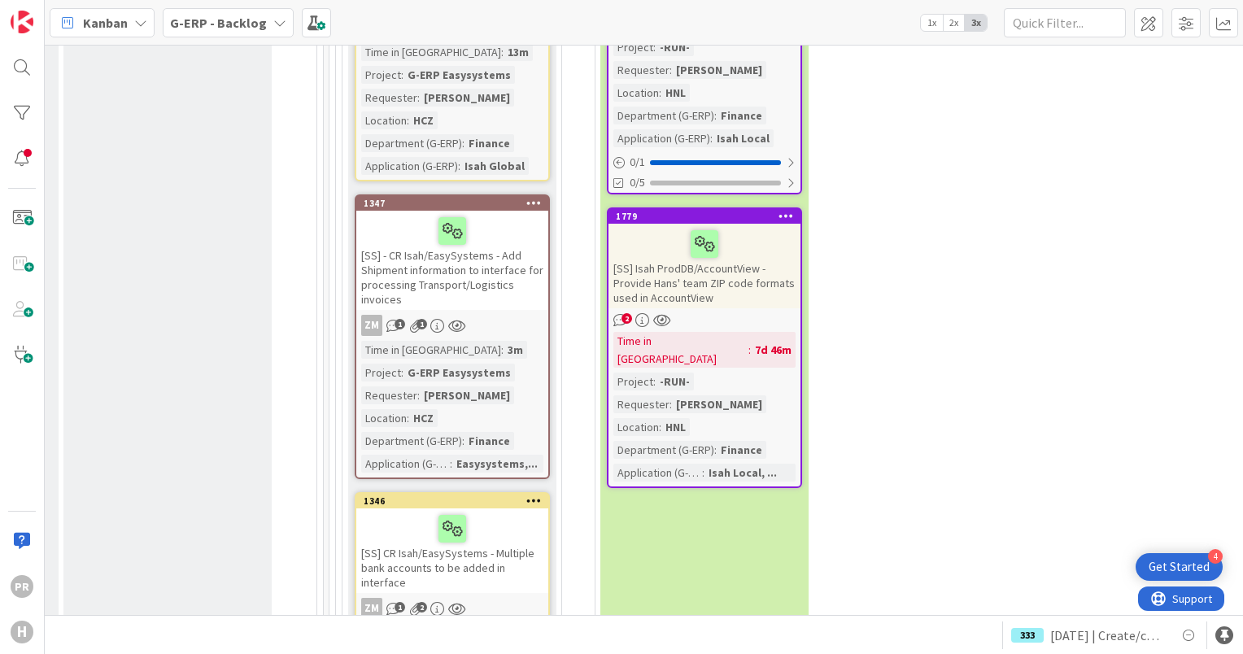
click at [476, 509] on div "[SS] CR Isah/EasySystems - Multiple bank accounts to be added in interface" at bounding box center [452, 551] width 192 height 85
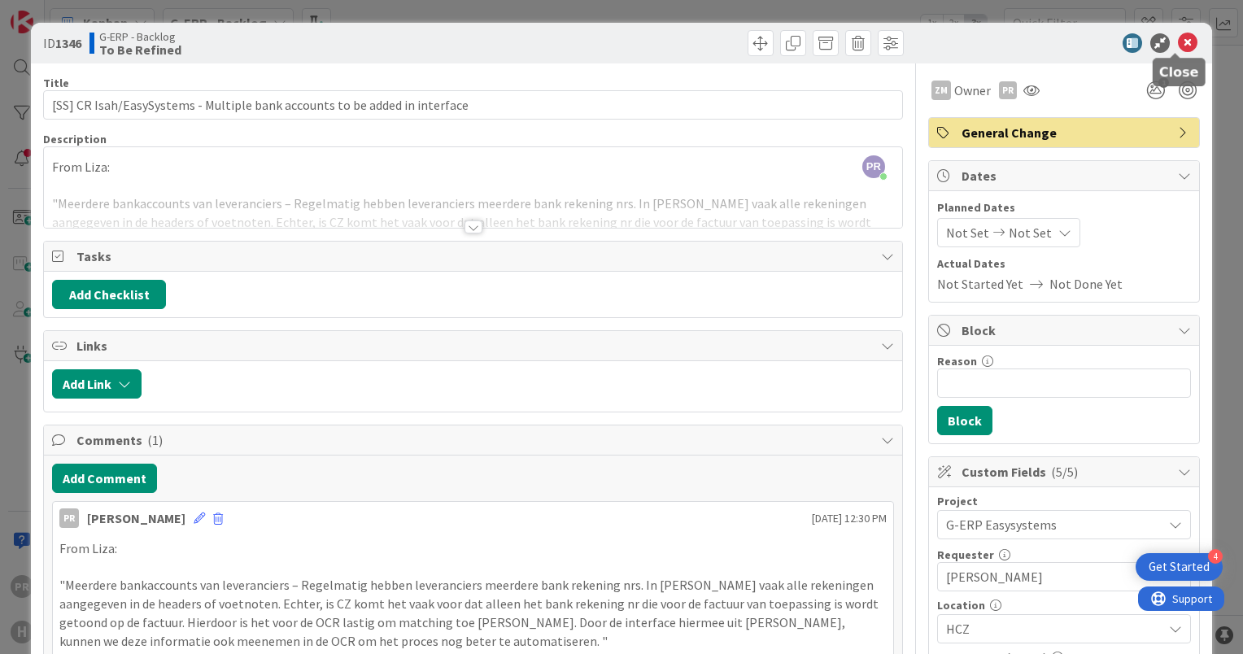
click at [1178, 37] on icon at bounding box center [1188, 43] width 20 height 20
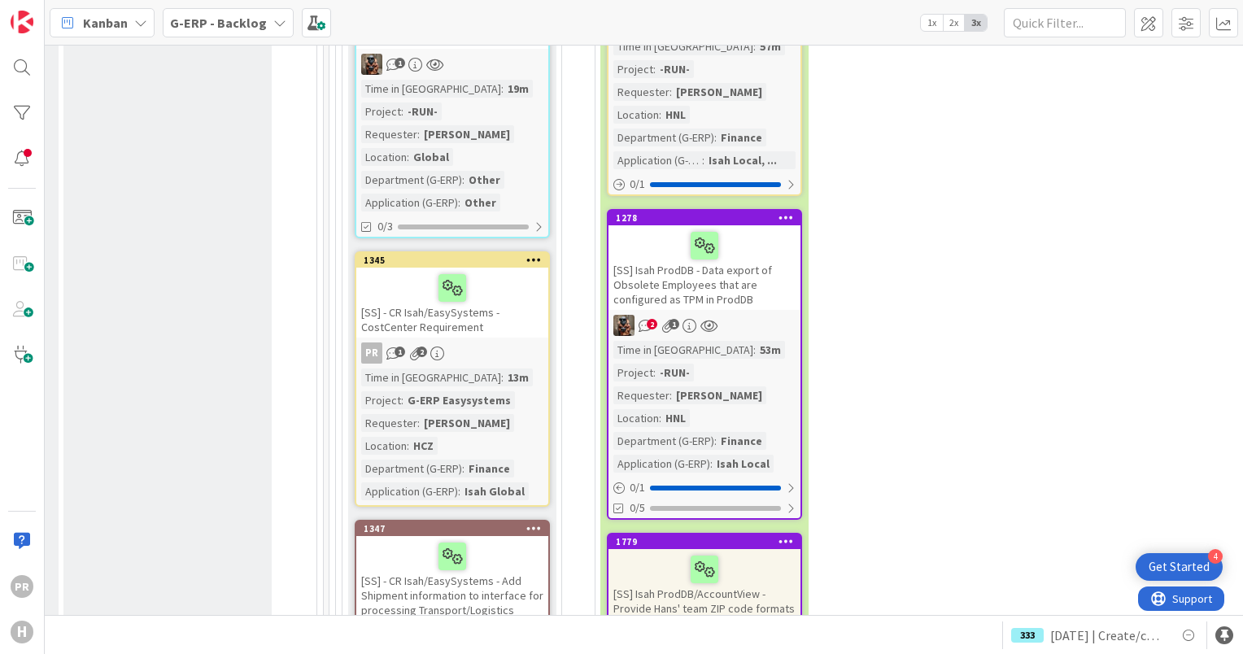
click at [461, 536] on div "[SS] - CR Isah/EasySystems - Add Shipment information to interface for processi…" at bounding box center [452, 585] width 192 height 99
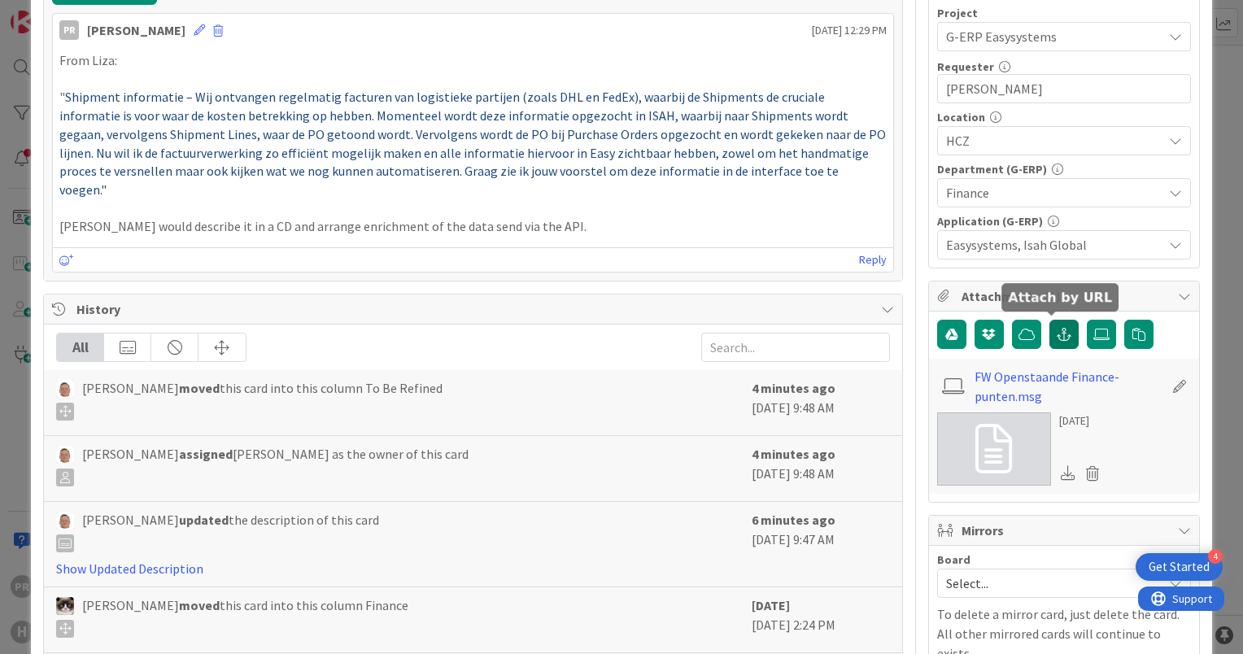
click at [1058, 338] on button "button" at bounding box center [1064, 334] width 29 height 29
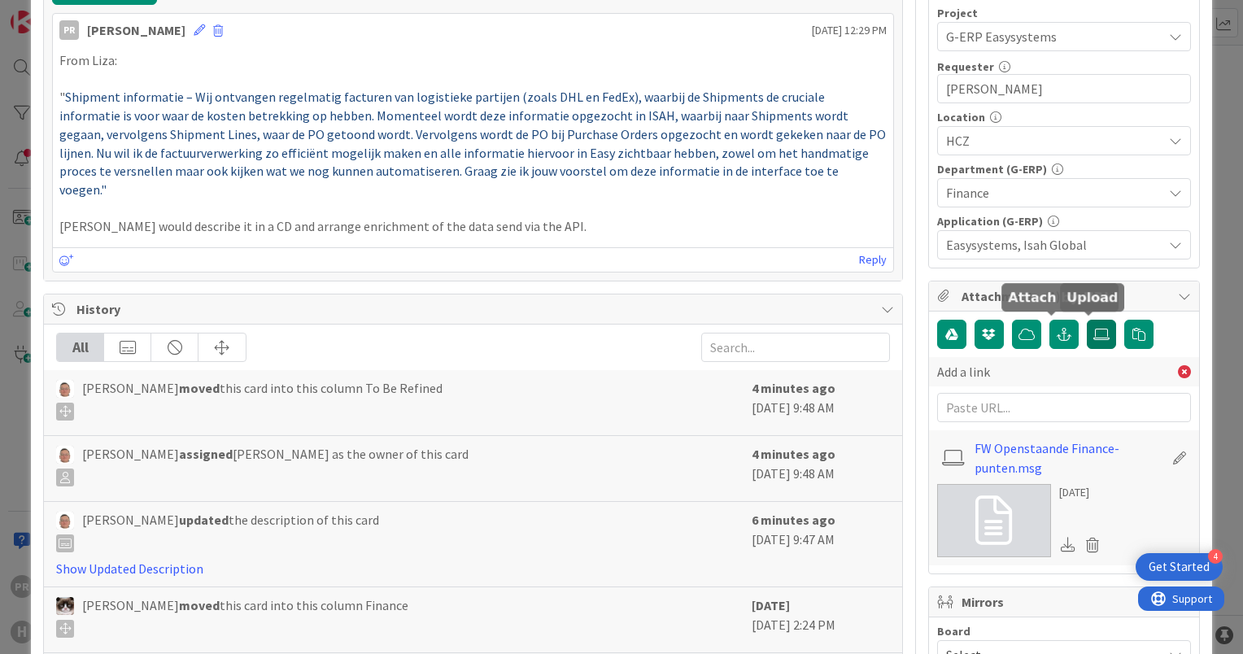
click at [1087, 335] on label at bounding box center [1101, 334] width 29 height 29
click at [1087, 320] on input "file" at bounding box center [1087, 320] width 0 height 0
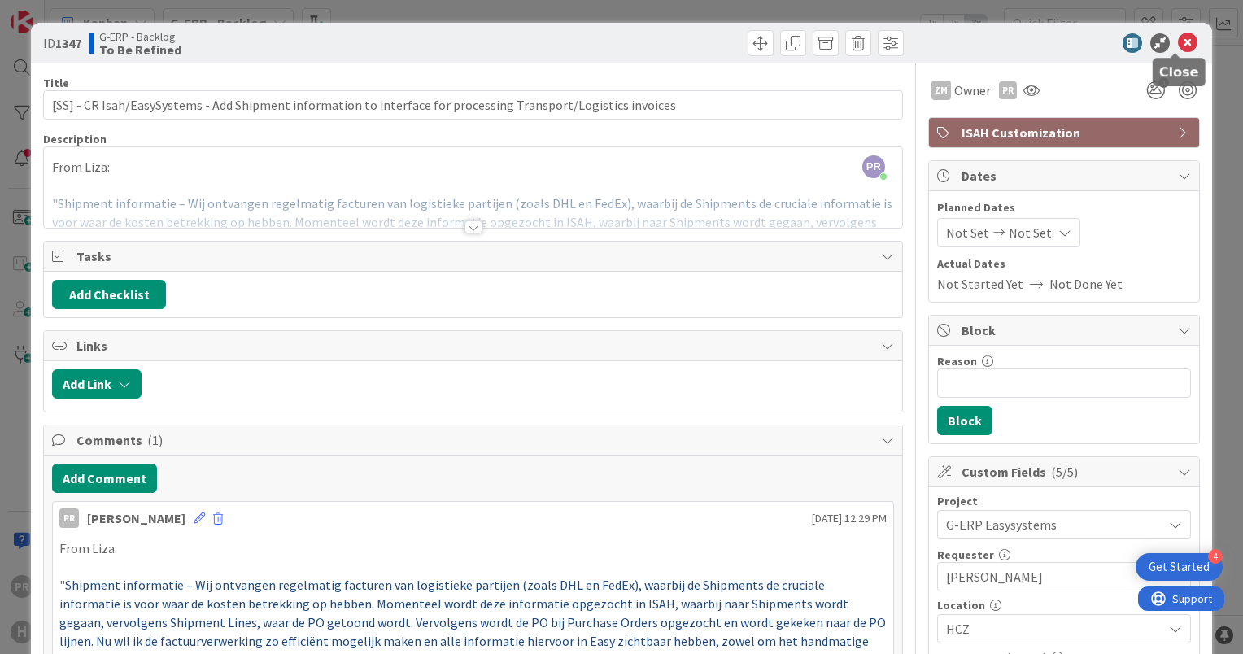
click at [1181, 43] on icon at bounding box center [1188, 43] width 20 height 20
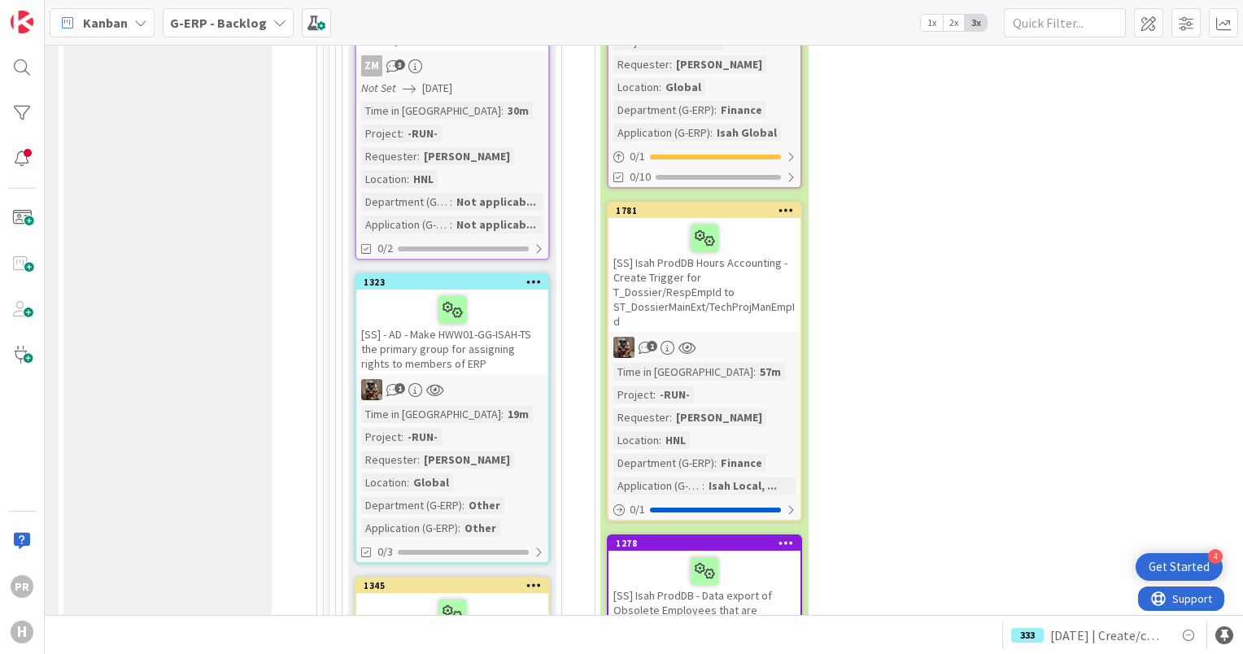
click at [456, 593] on div "[SS] - CR Isah/EasySystems - CostCenter Requirement" at bounding box center [452, 628] width 192 height 70
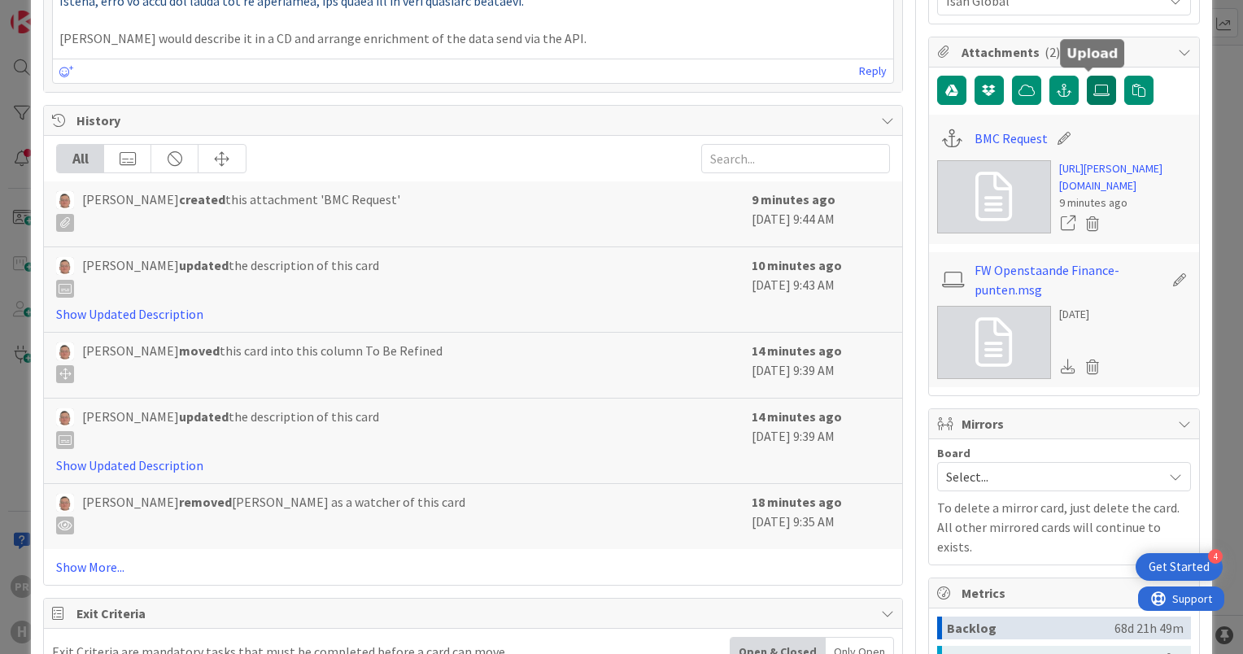
click at [1087, 94] on label at bounding box center [1101, 90] width 29 height 29
click at [1087, 76] on input "file" at bounding box center [1087, 76] width 0 height 0
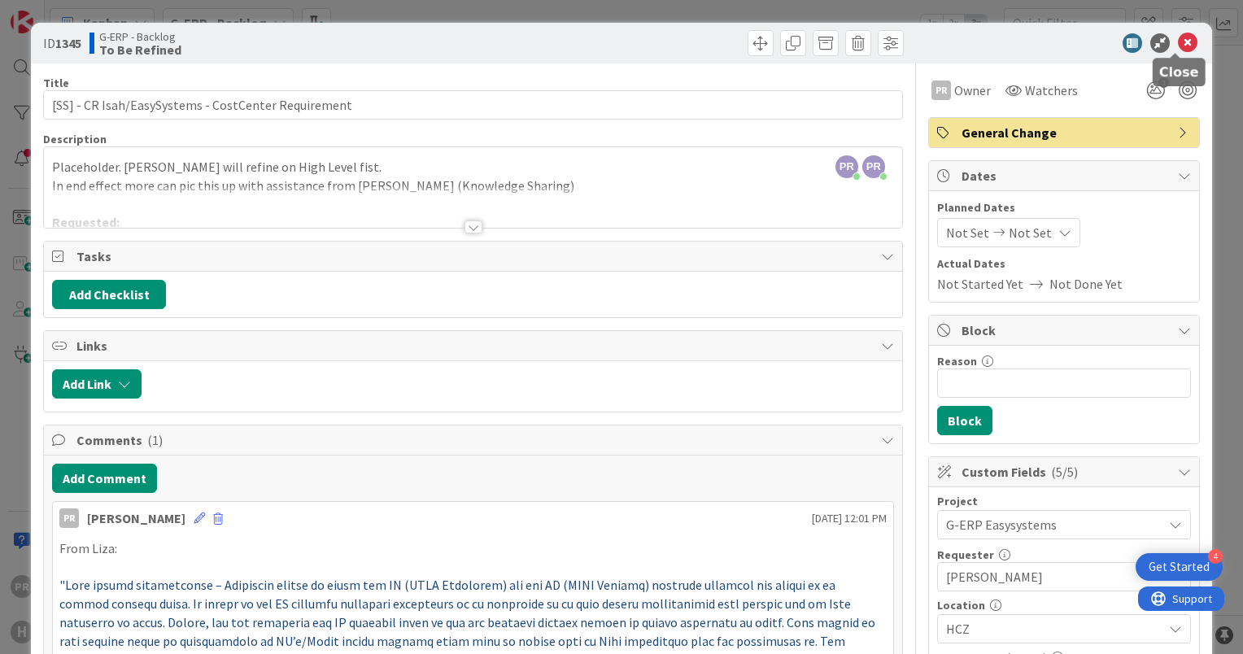
click at [1178, 42] on icon at bounding box center [1188, 43] width 20 height 20
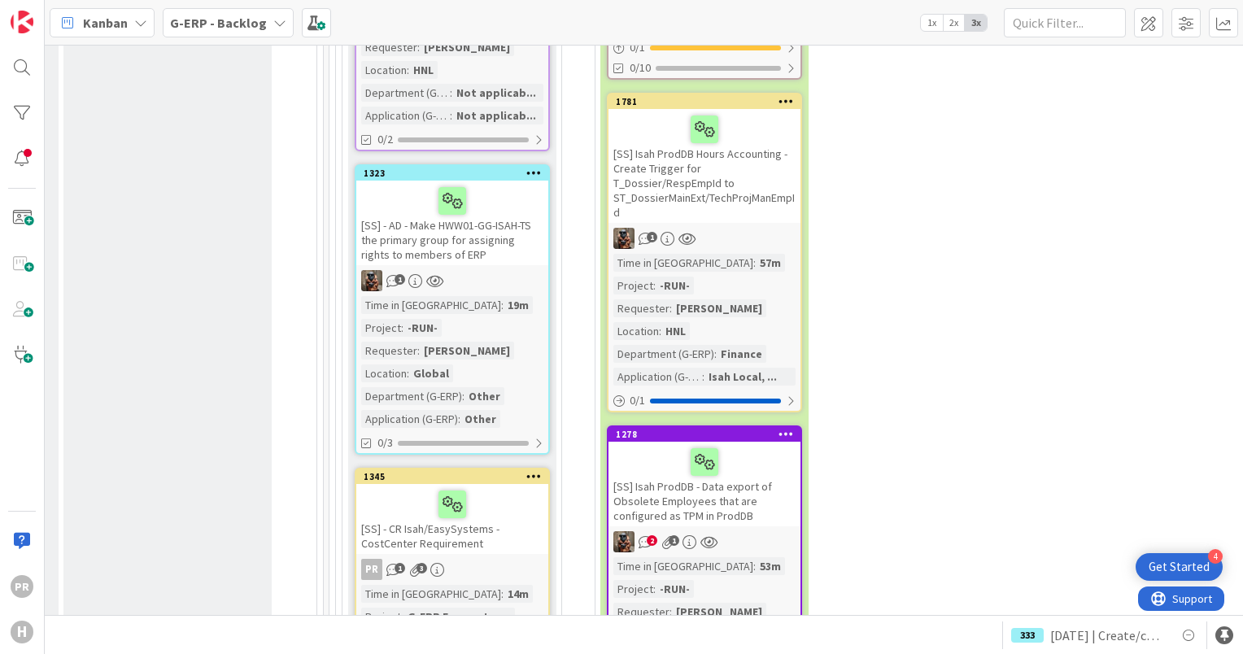
scroll to position [7424, 1331]
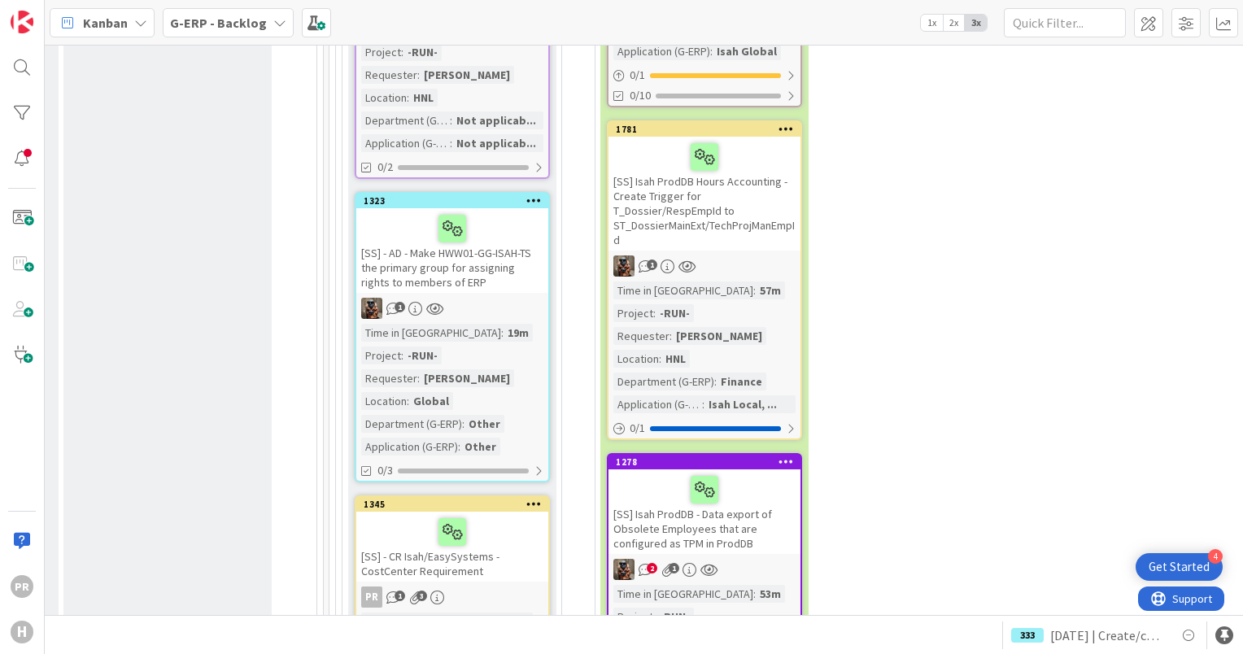
click at [444, 512] on div "[SS] - CR Isah/EasySystems - CostCenter Requirement" at bounding box center [452, 547] width 192 height 70
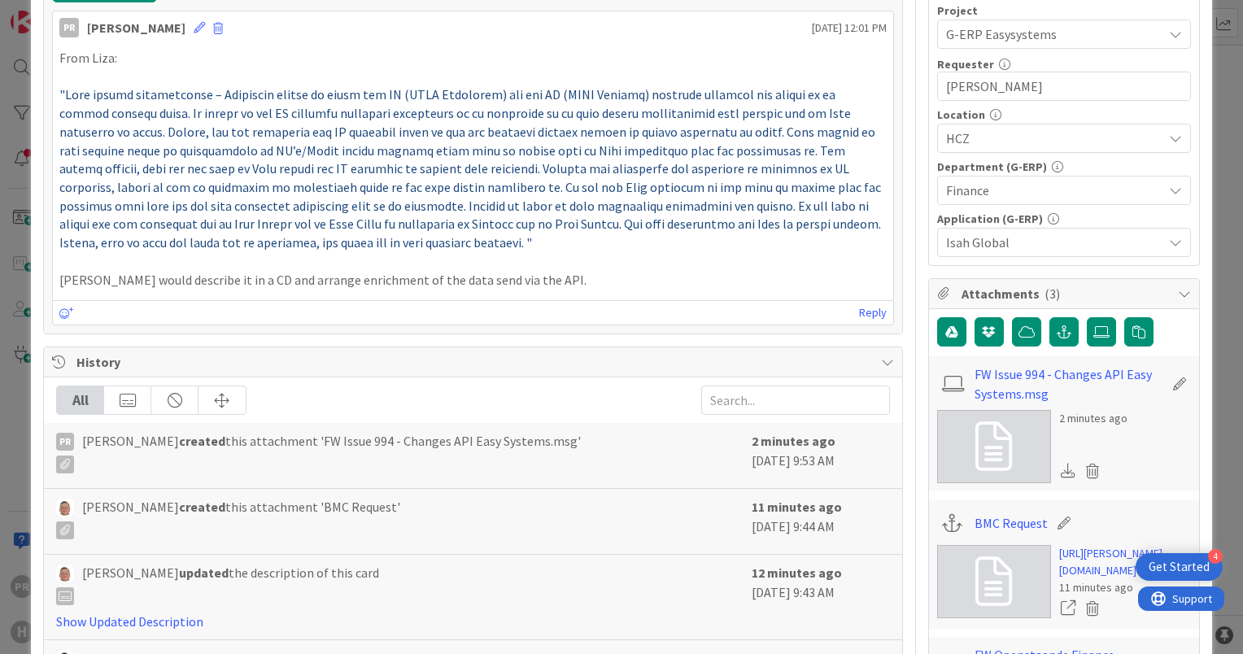
scroll to position [488, 0]
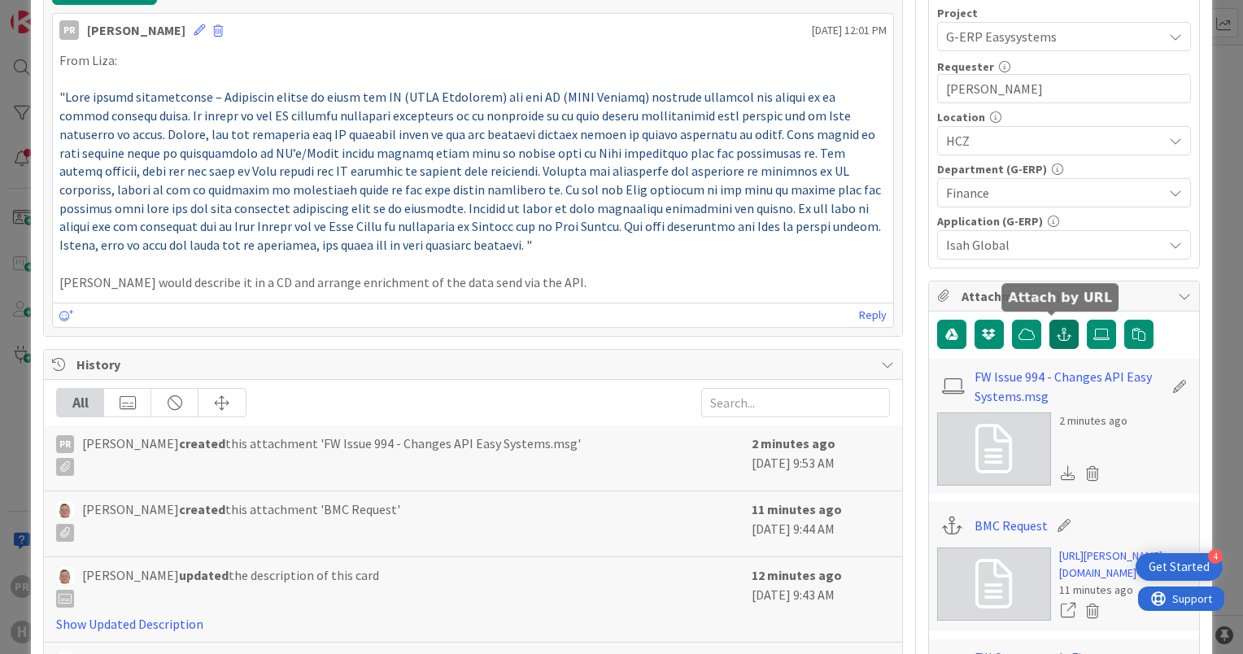
click at [1058, 328] on icon "button" at bounding box center [1064, 334] width 15 height 13
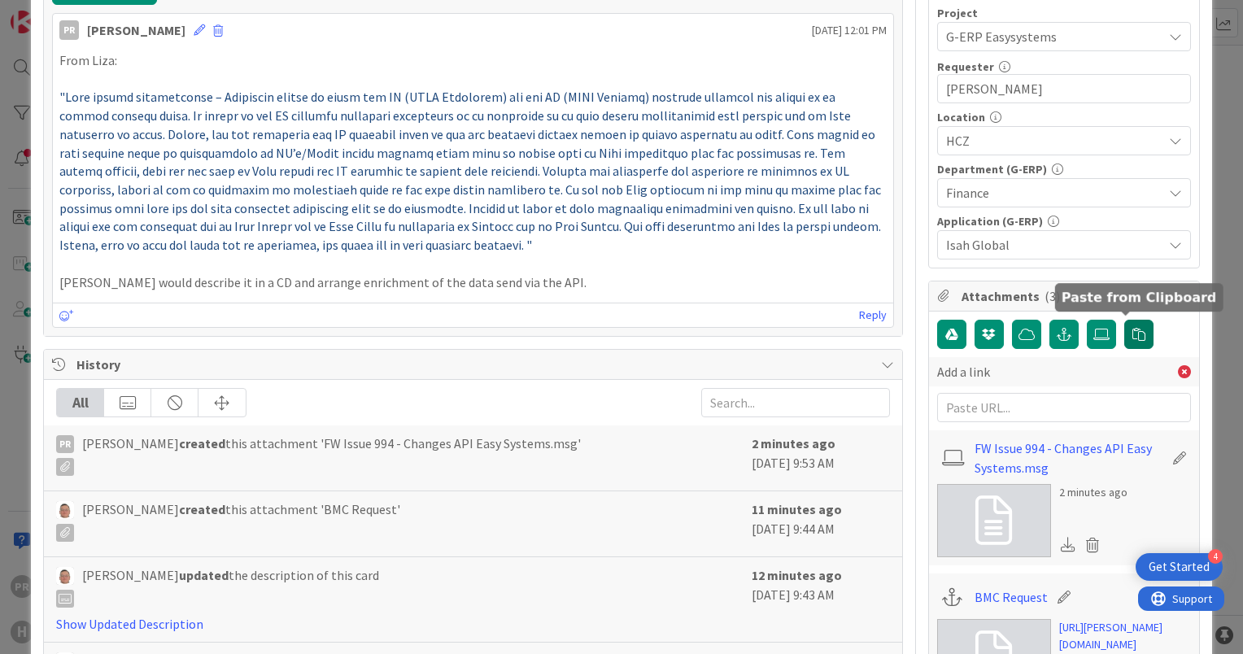
click at [1133, 330] on icon "button" at bounding box center [1139, 334] width 13 height 13
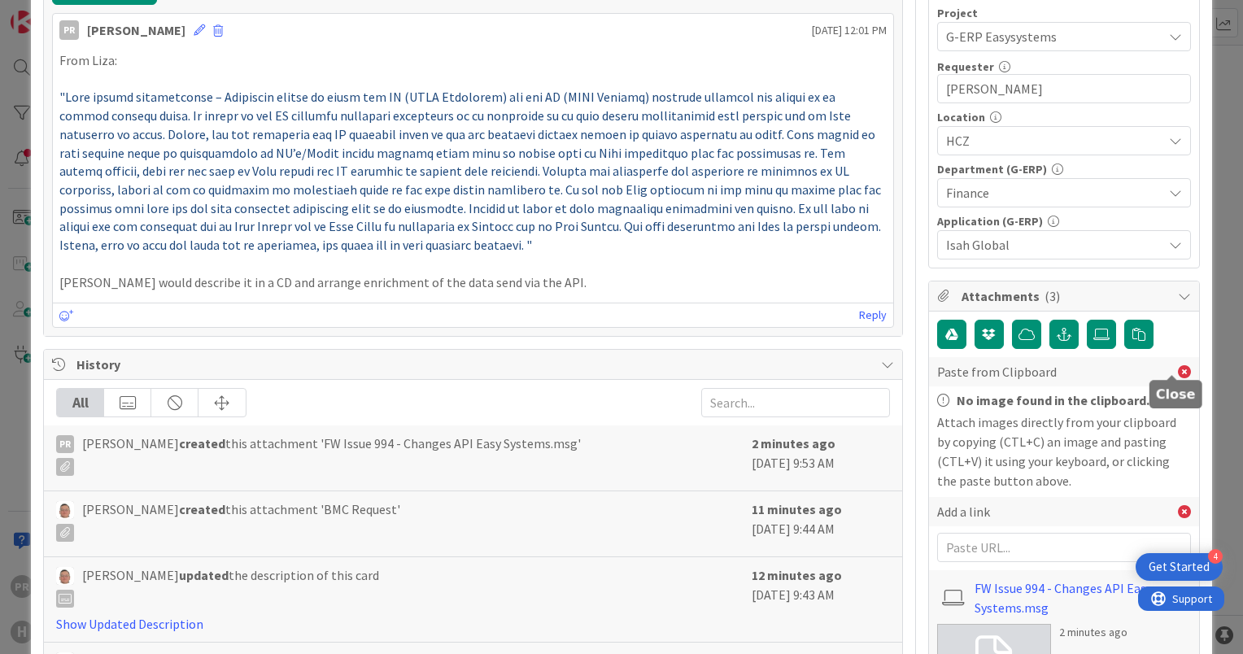
click at [1178, 365] on icon at bounding box center [1184, 371] width 13 height 13
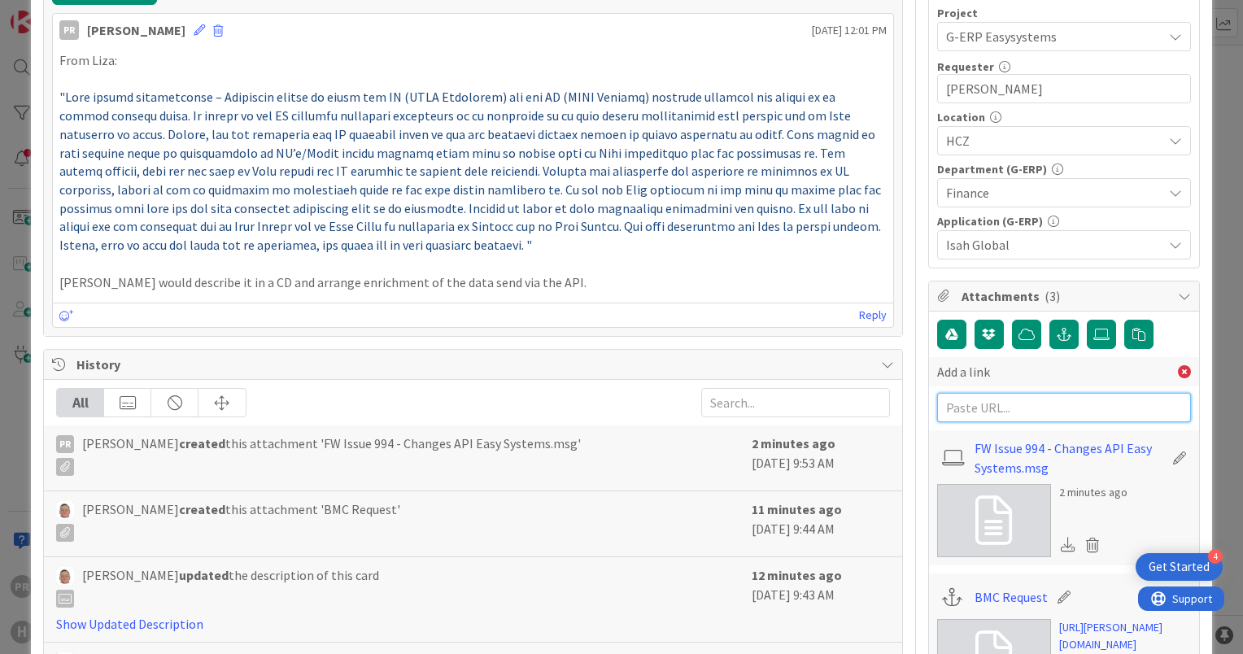
click at [1023, 404] on input "text" at bounding box center [1064, 407] width 254 height 29
paste input "[URL][DOMAIN_NAME]"
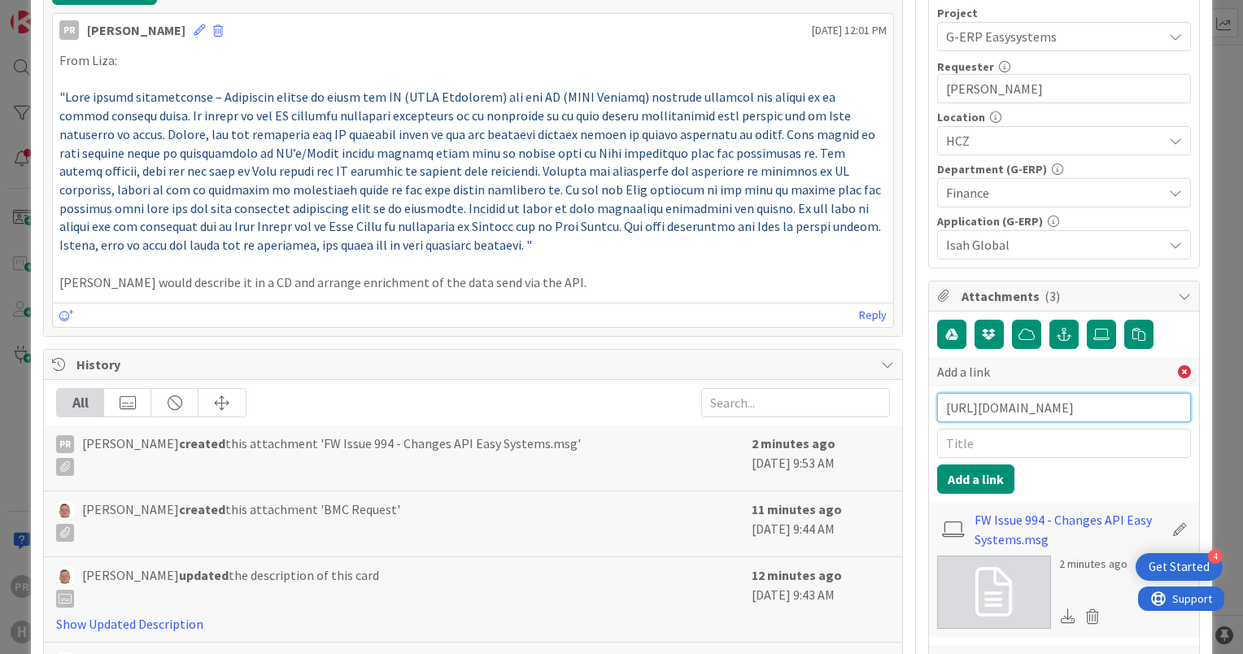
type input "[URL][DOMAIN_NAME]"
click at [1010, 436] on input "text" at bounding box center [1064, 443] width 254 height 29
type input "Isah Excel"
click at [973, 465] on button "Add a link" at bounding box center [975, 479] width 77 height 29
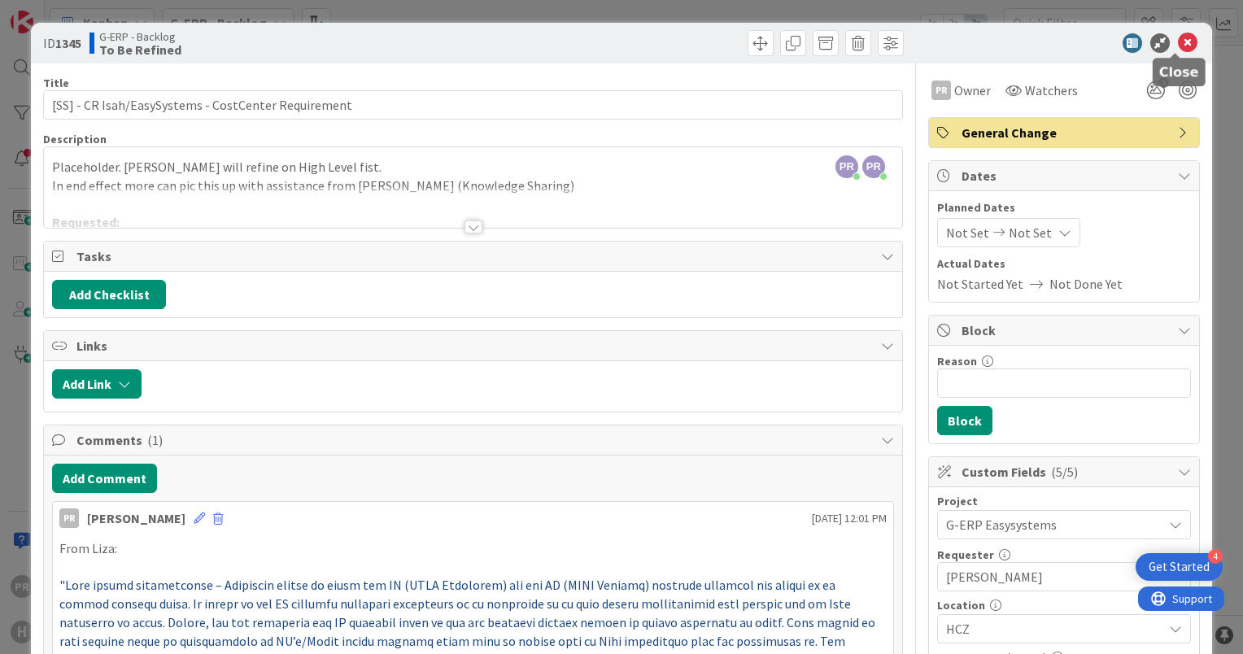
click at [1181, 42] on icon at bounding box center [1188, 43] width 20 height 20
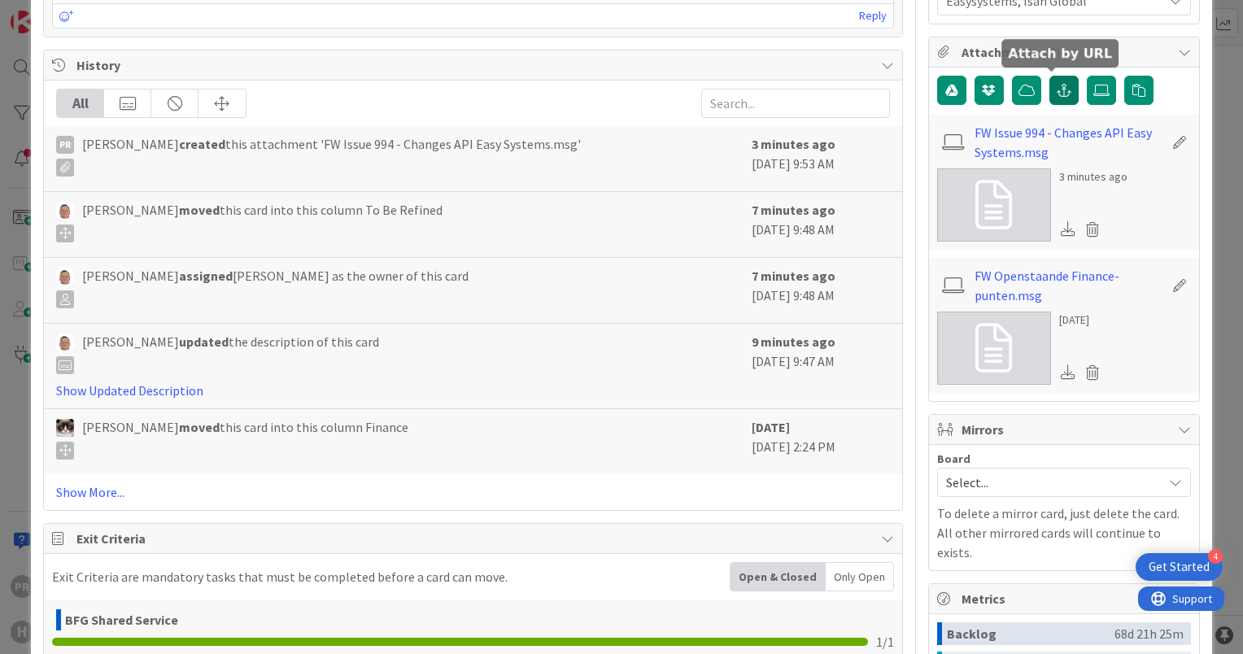
click at [1058, 94] on button "button" at bounding box center [1064, 90] width 29 height 29
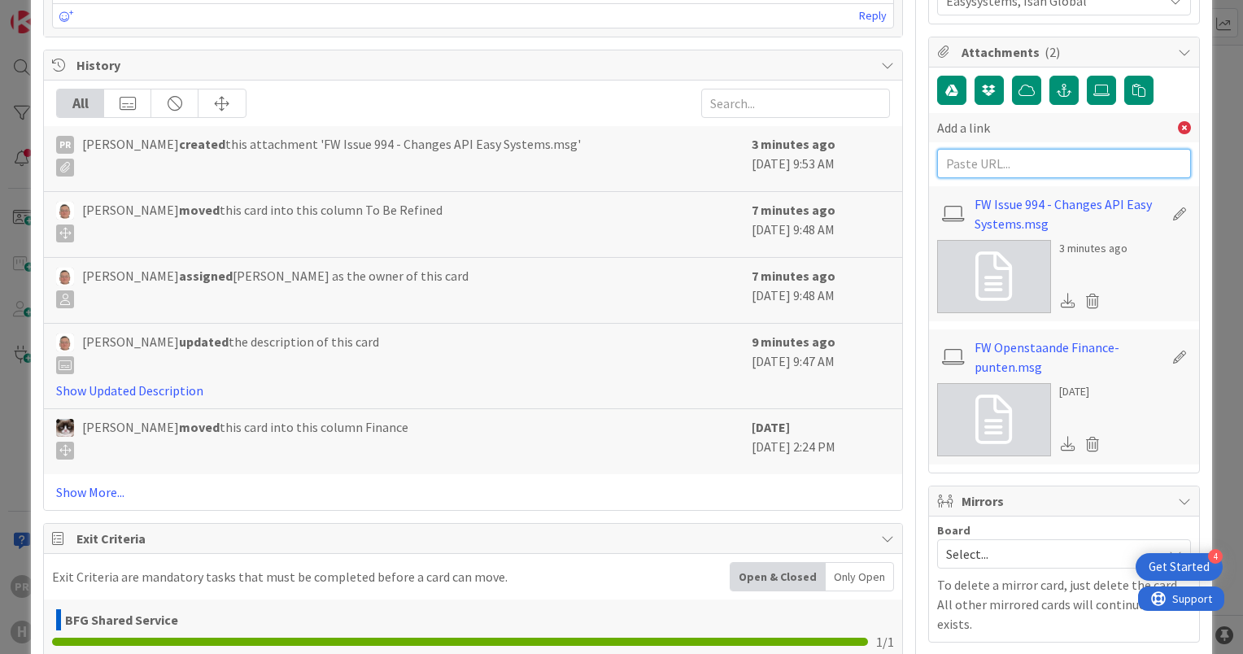
click at [978, 155] on input "text" at bounding box center [1064, 163] width 254 height 29
paste input "[URL][DOMAIN_NAME]"
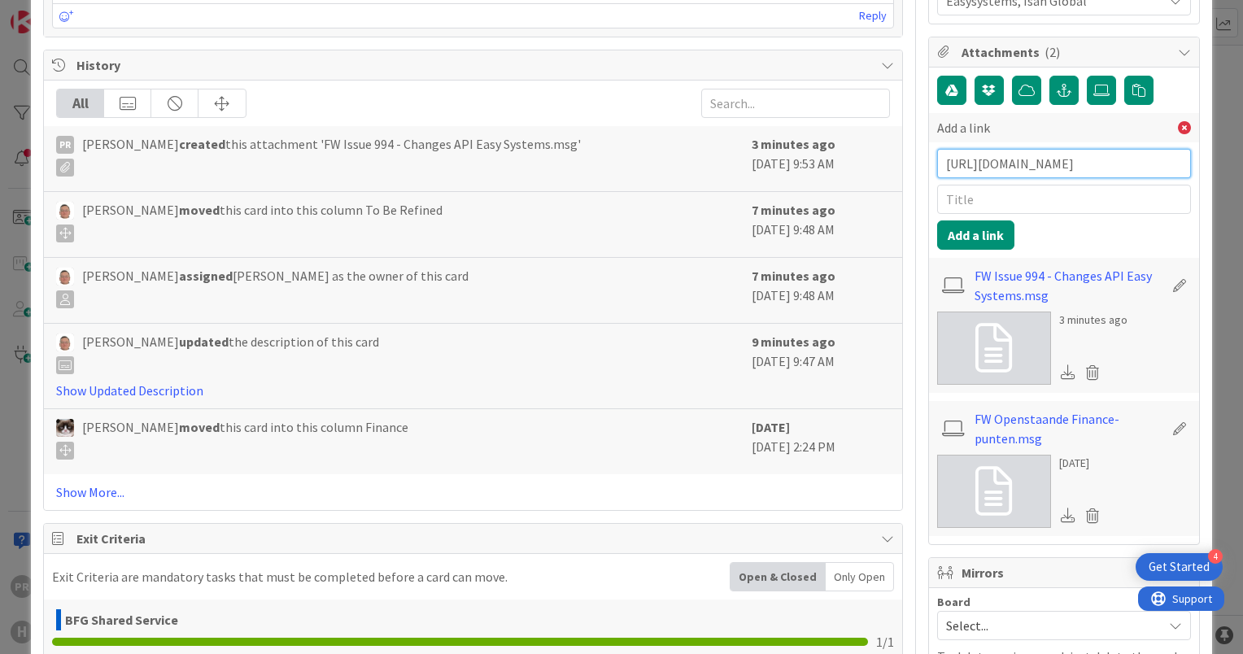
type input "[URL][DOMAIN_NAME]"
click at [996, 195] on input "text" at bounding box center [1064, 199] width 254 height 29
type input "Isah Excel"
click at [981, 220] on button "Add a link" at bounding box center [975, 234] width 77 height 29
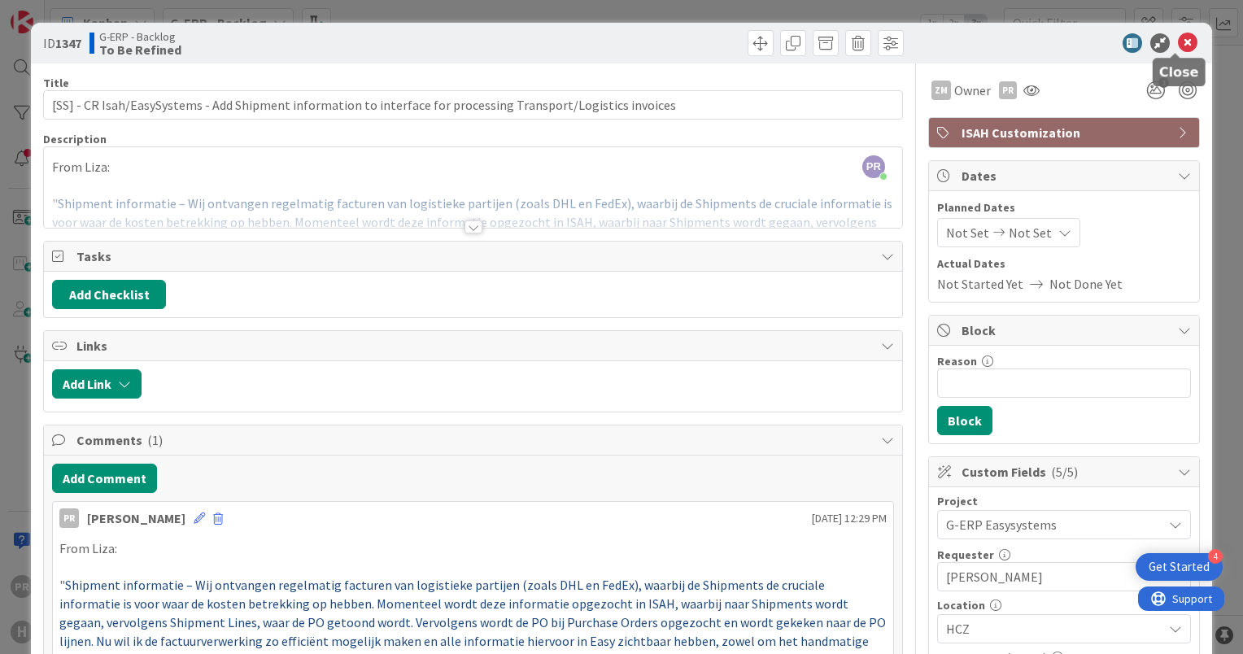
click at [1178, 46] on icon at bounding box center [1188, 43] width 20 height 20
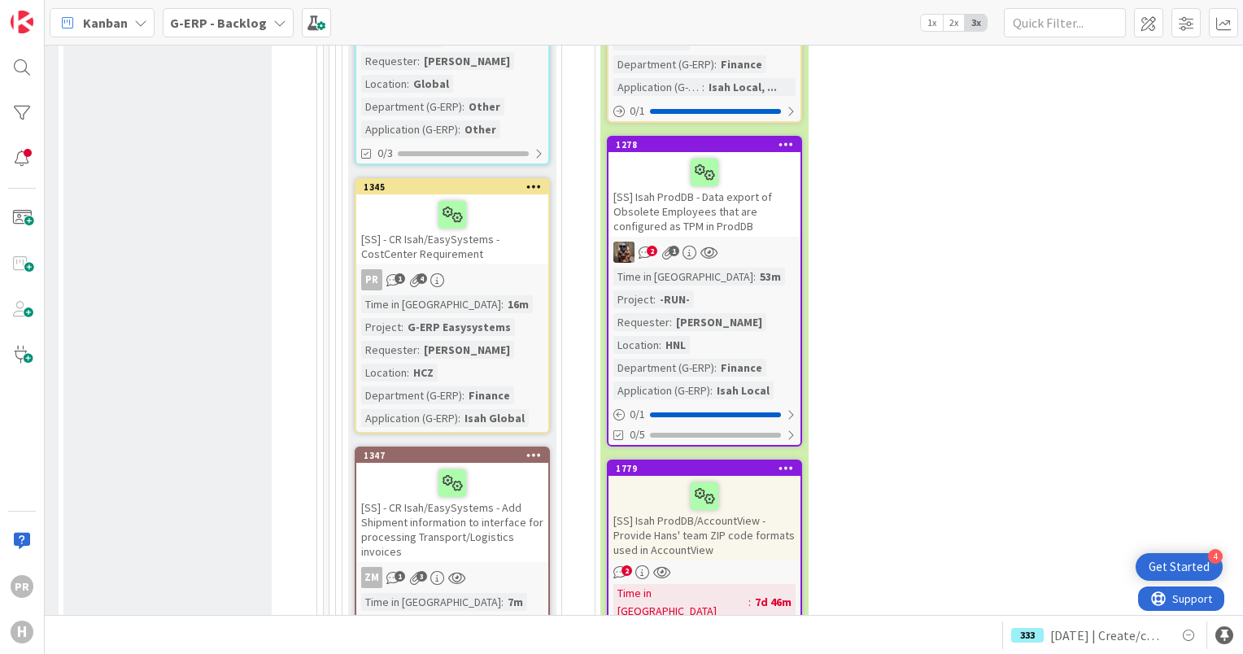
scroll to position [7873, 1331]
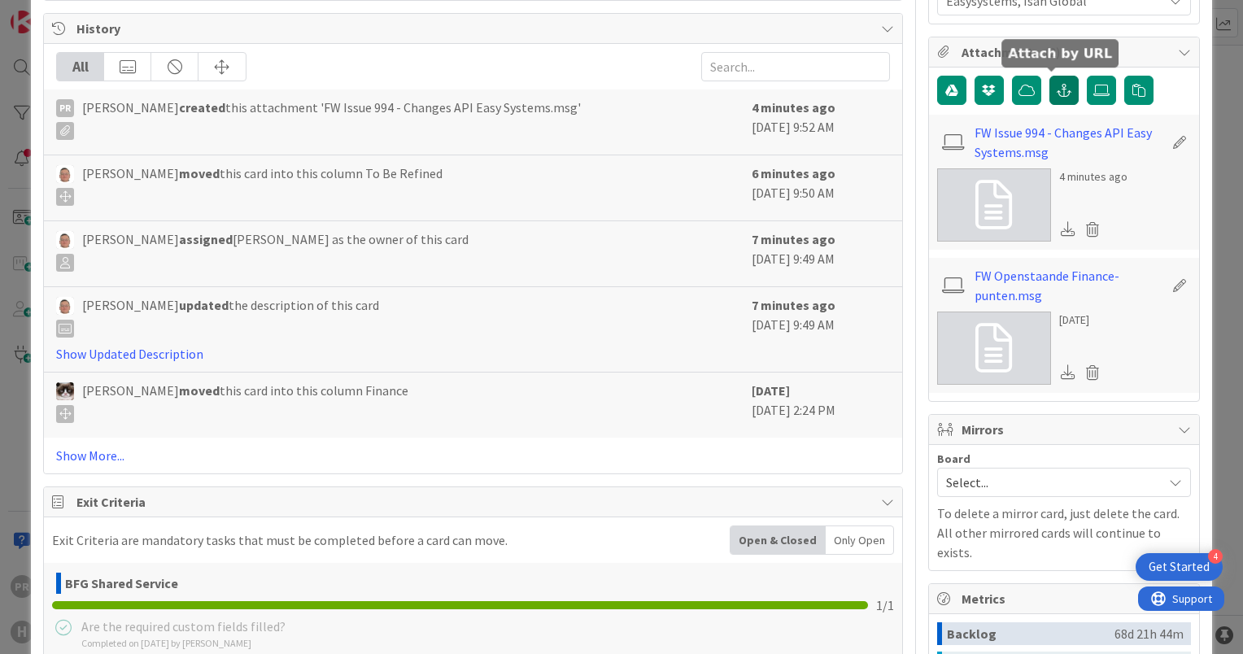
click at [1057, 91] on icon "button" at bounding box center [1064, 90] width 15 height 13
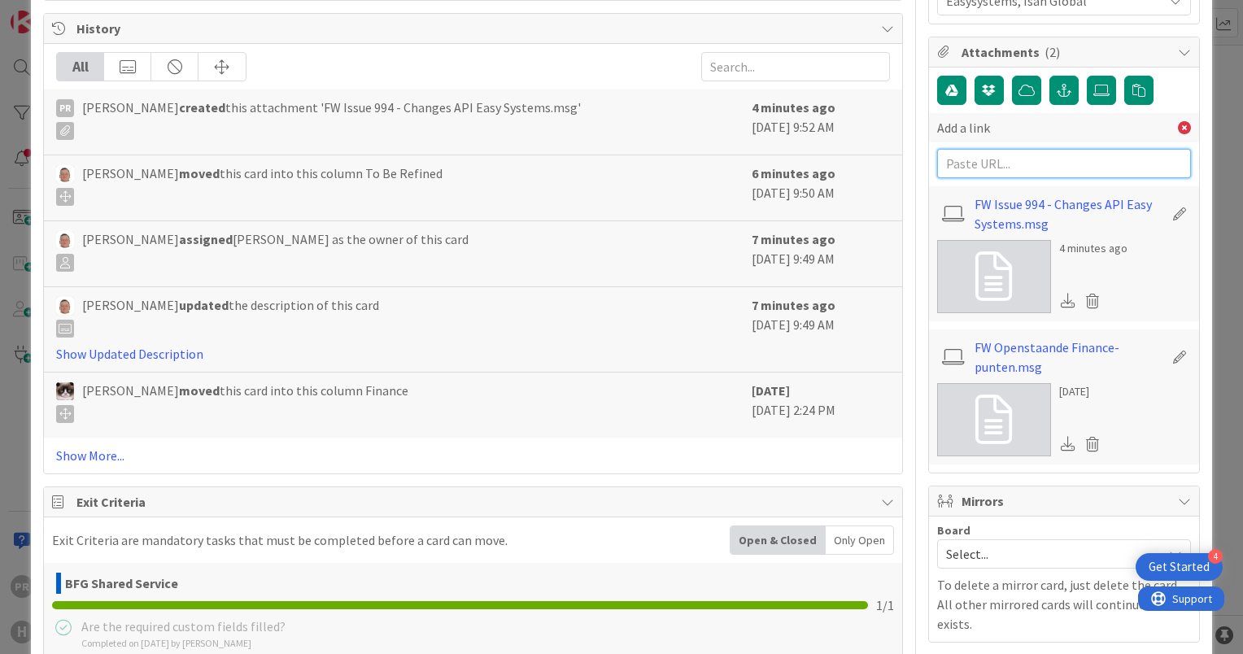
click at [1018, 174] on input "text" at bounding box center [1064, 163] width 254 height 29
paste input "[URL][DOMAIN_NAME]"
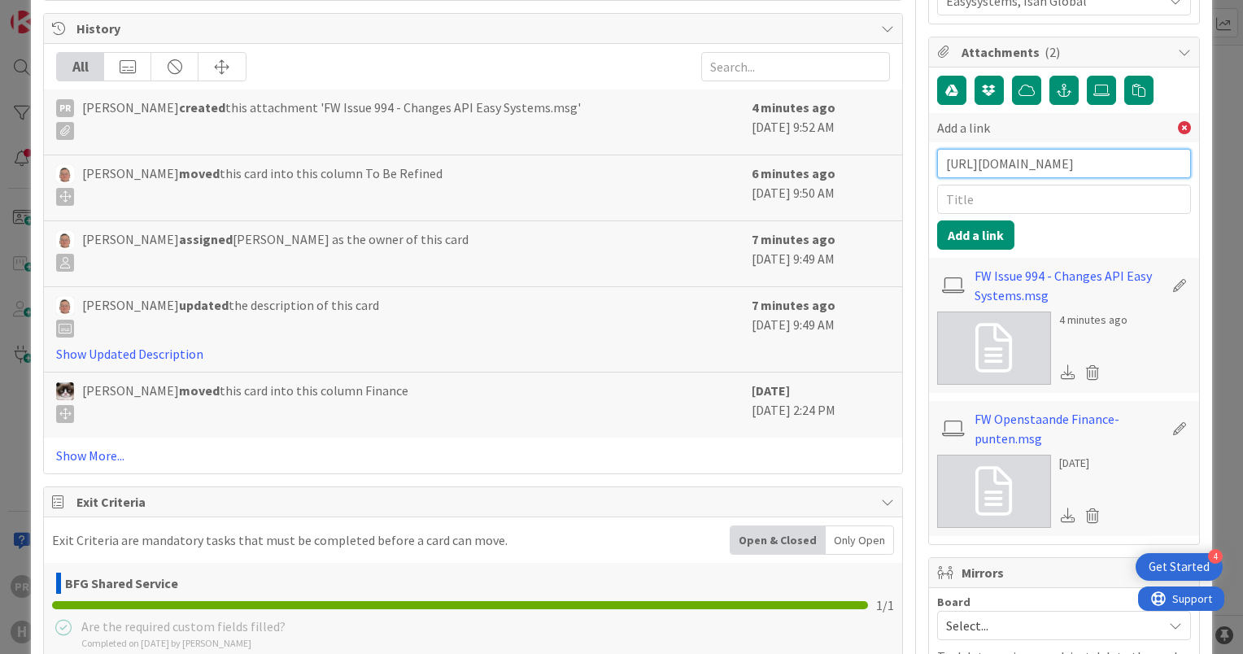
type input "[URL][DOMAIN_NAME]"
click at [1019, 200] on input "text" at bounding box center [1064, 199] width 254 height 29
type input "Isah Excel"
click at [977, 234] on button "Add a link" at bounding box center [975, 234] width 77 height 29
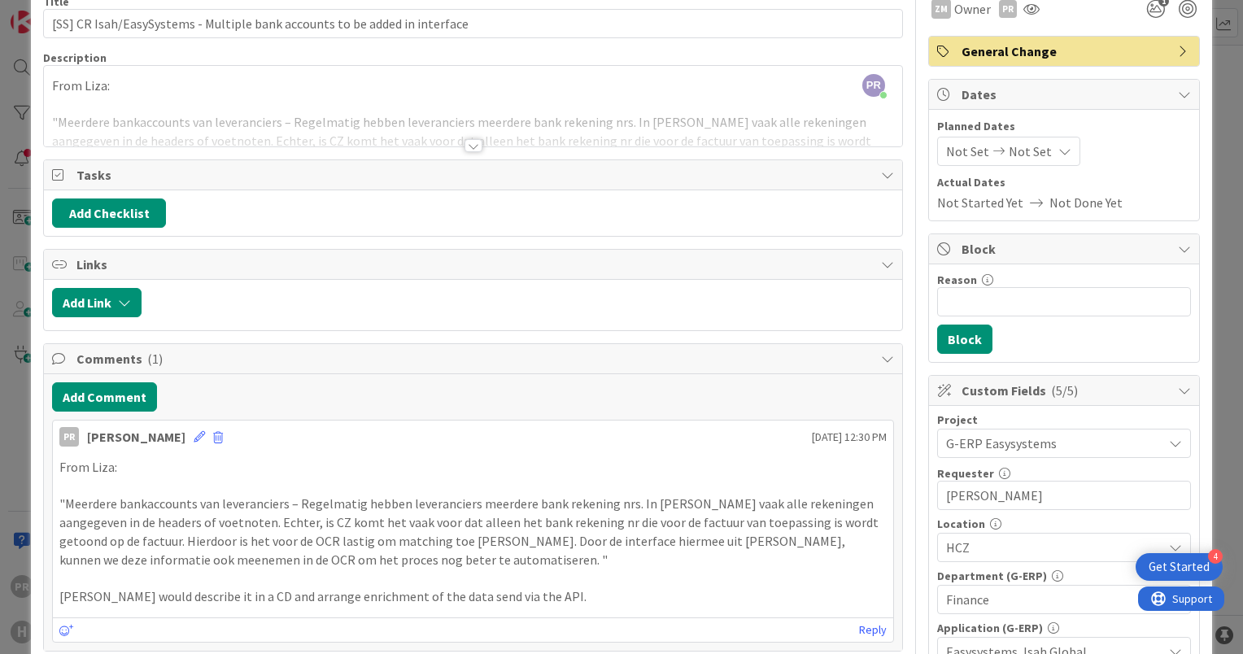
scroll to position [39, 0]
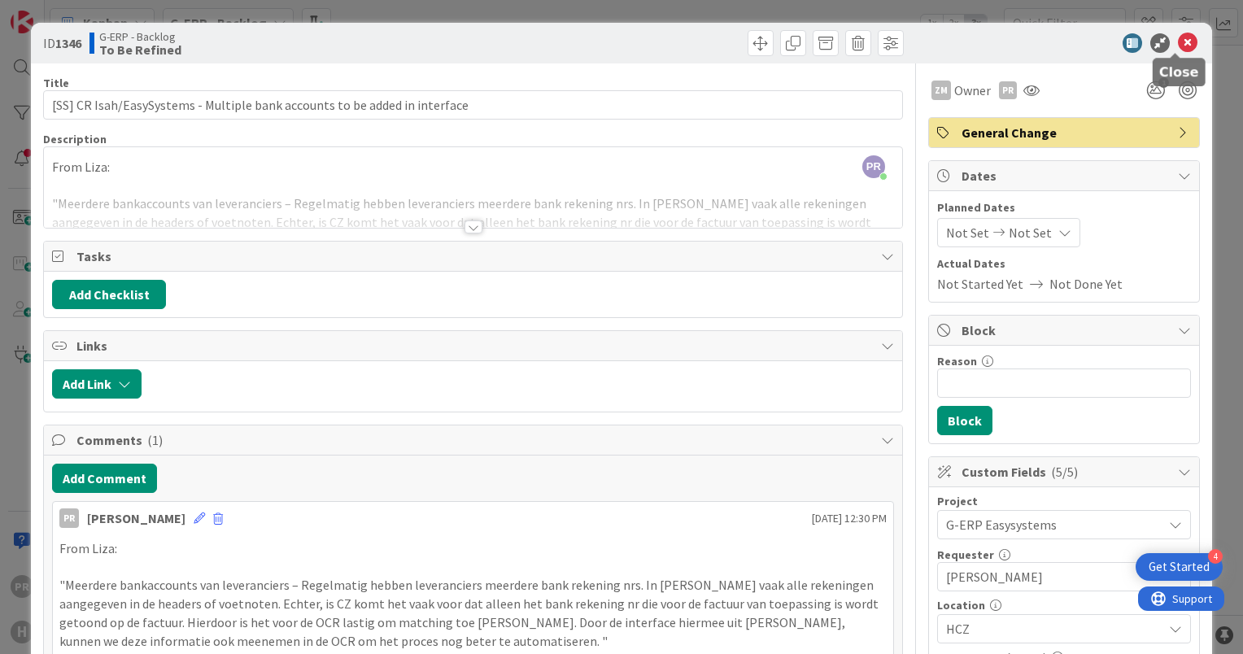
click at [1182, 34] on icon at bounding box center [1188, 43] width 20 height 20
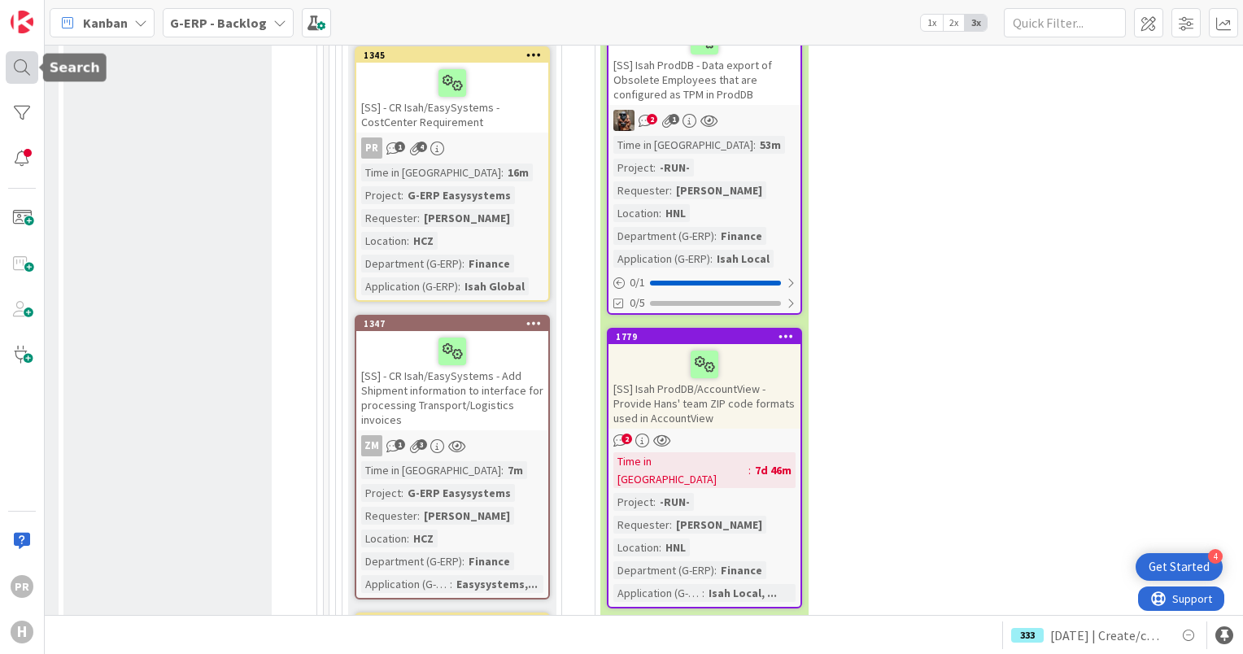
click at [32, 62] on div at bounding box center [22, 67] width 33 height 33
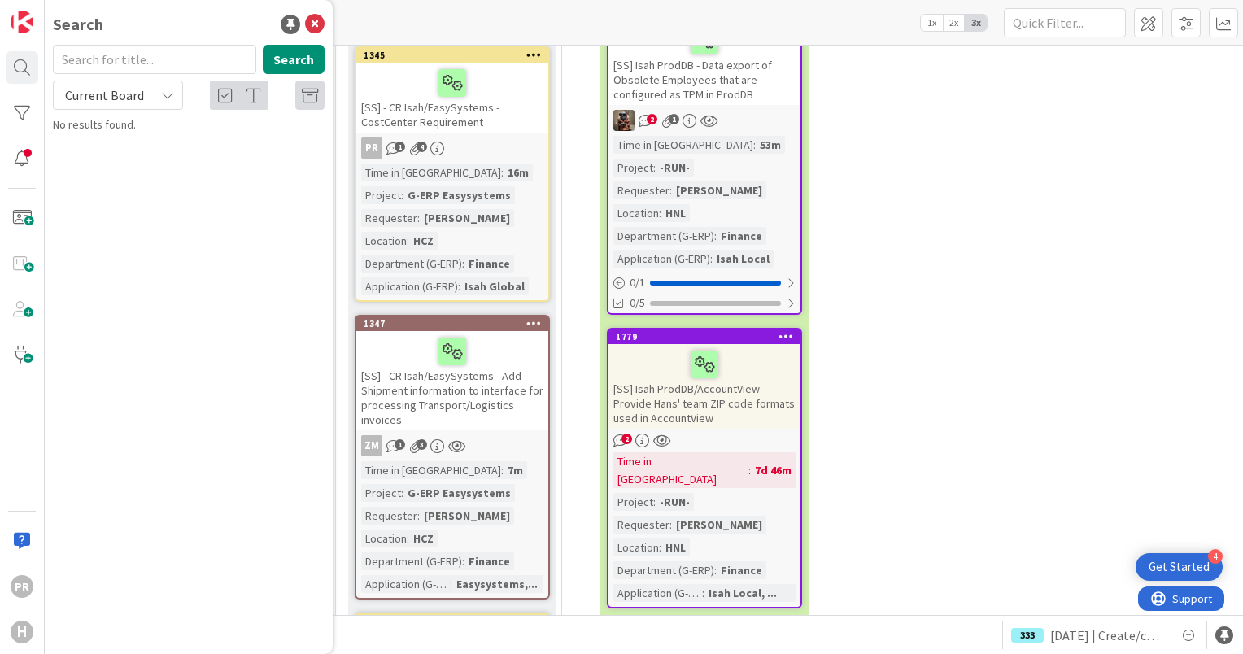
click at [152, 93] on div "Current Board" at bounding box center [118, 95] width 130 height 29
click at [146, 166] on span "All Boards" at bounding box center [146, 163] width 169 height 24
click at [131, 63] on input "text" at bounding box center [154, 59] width 203 height 29
type input "1744"
click at [294, 58] on button "Search" at bounding box center [294, 59] width 62 height 29
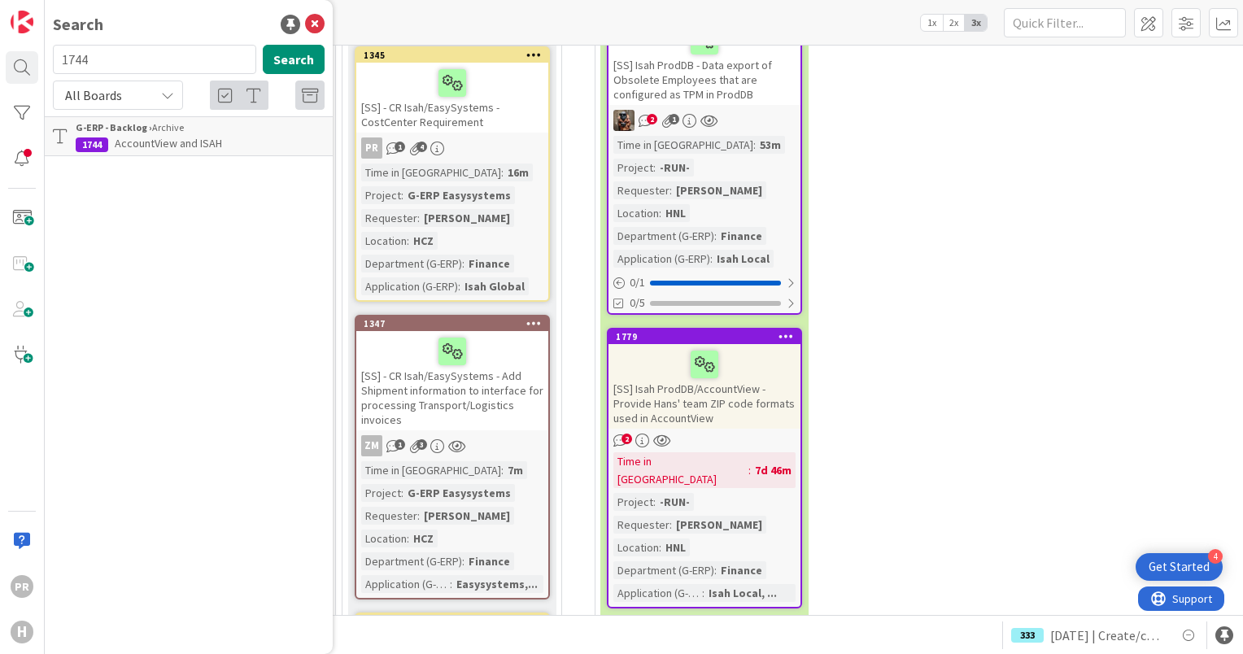
click at [207, 137] on span "AccountView and ISAH" at bounding box center [168, 143] width 107 height 15
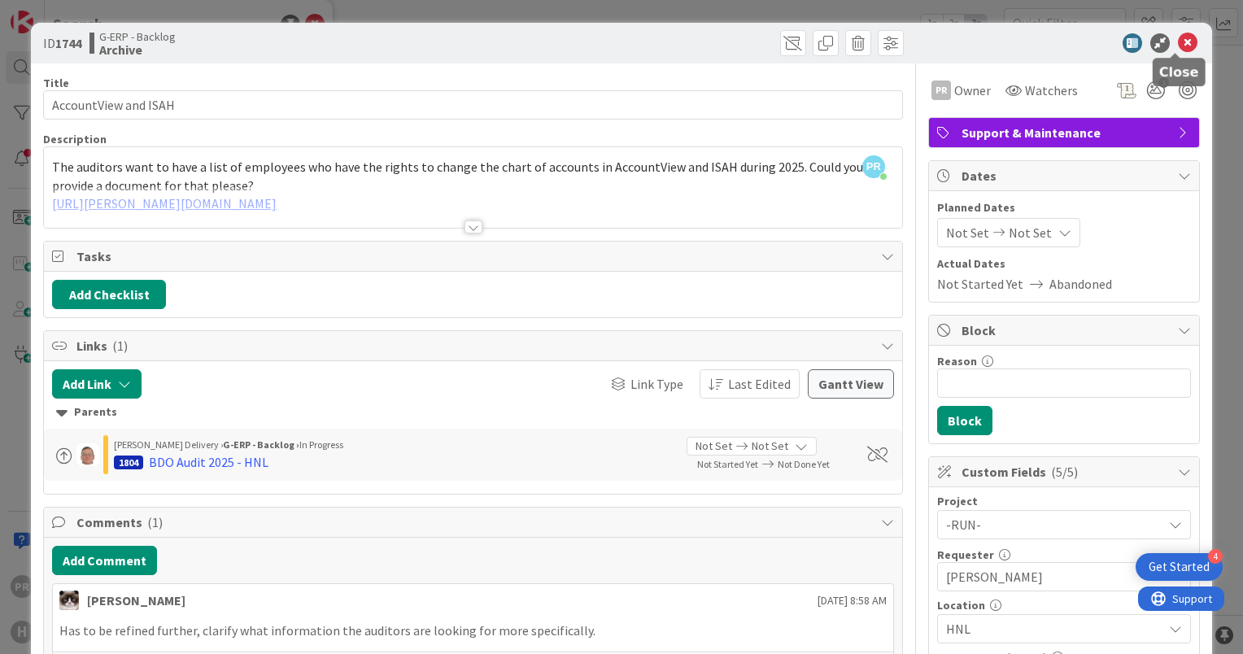
click at [1178, 37] on icon at bounding box center [1188, 43] width 20 height 20
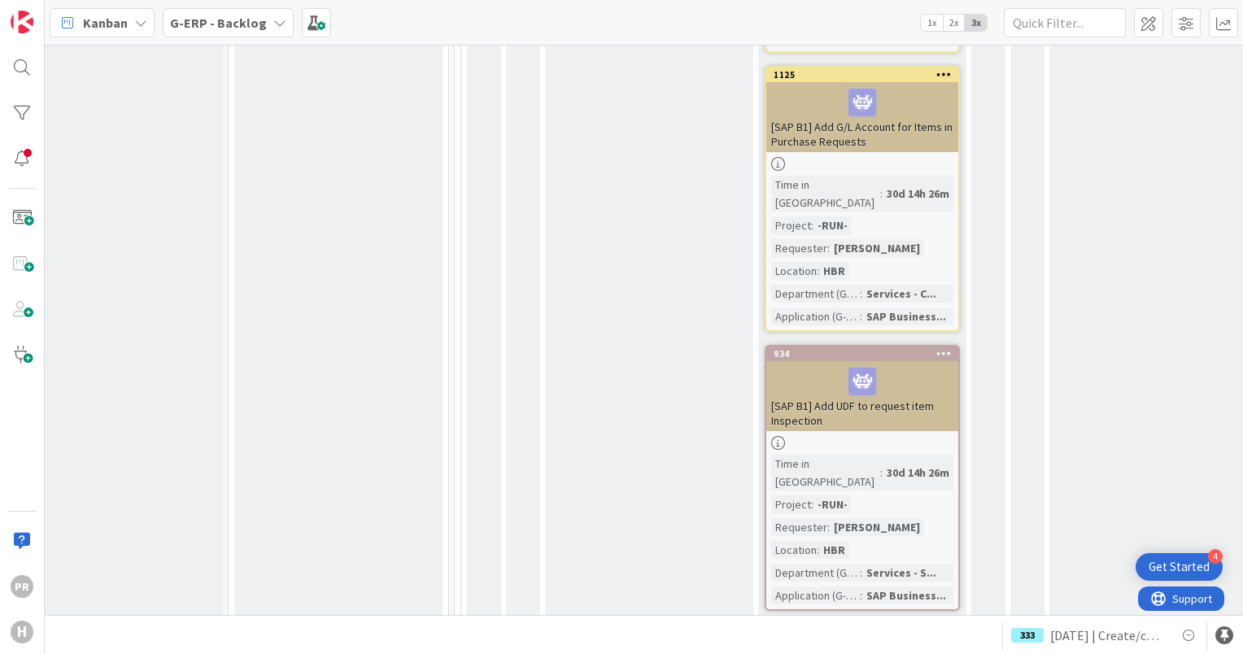
scroll to position [5139, 36]
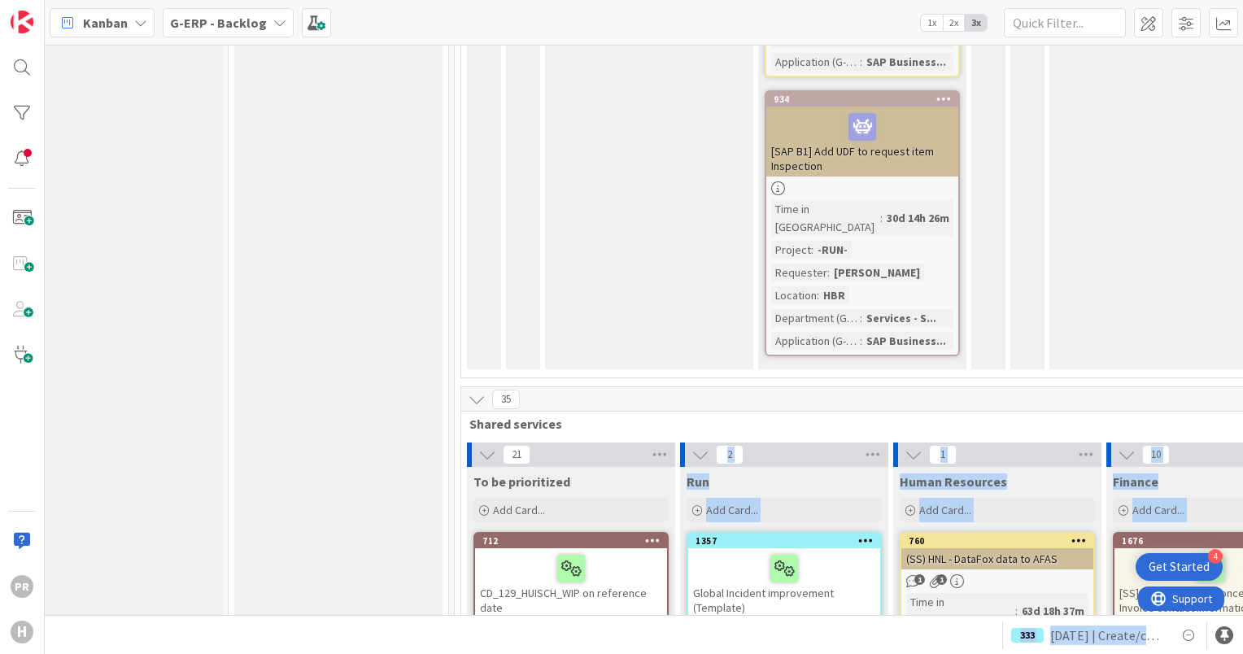
click at [555, 613] on div "Kanban G-ERP - Backlog 1x 2x 3x 8 INFO This column contains information cards t…" at bounding box center [644, 327] width 1198 height 654
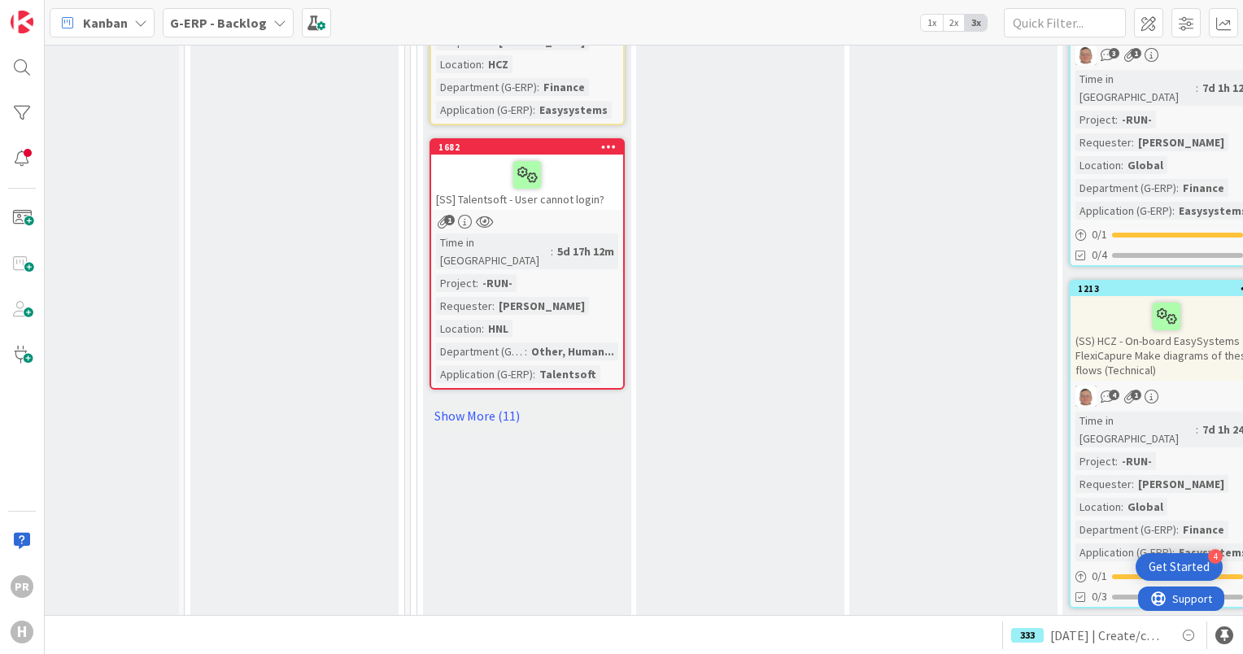
scroll to position [8156, 80]
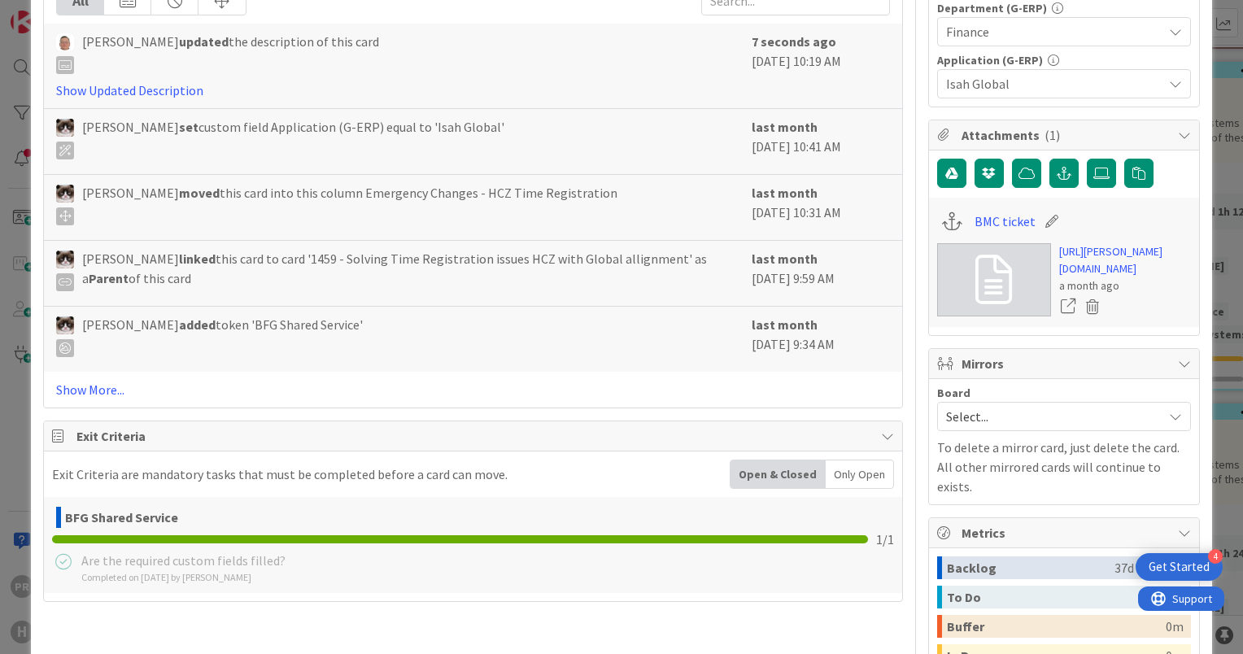
scroll to position [651, 0]
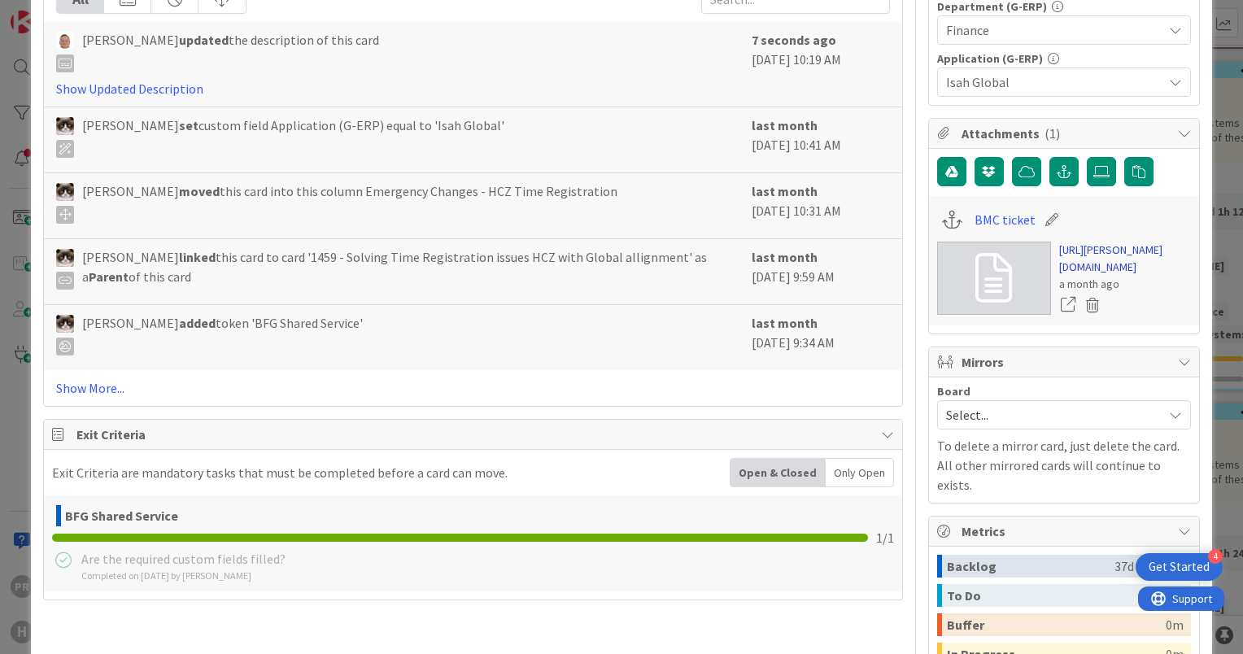
click at [1098, 276] on link "https://huisman-smartit.onbmc.com/smartit/app/#/incident/AGGF4KX6HRENQATA885WTA…" at bounding box center [1125, 259] width 132 height 34
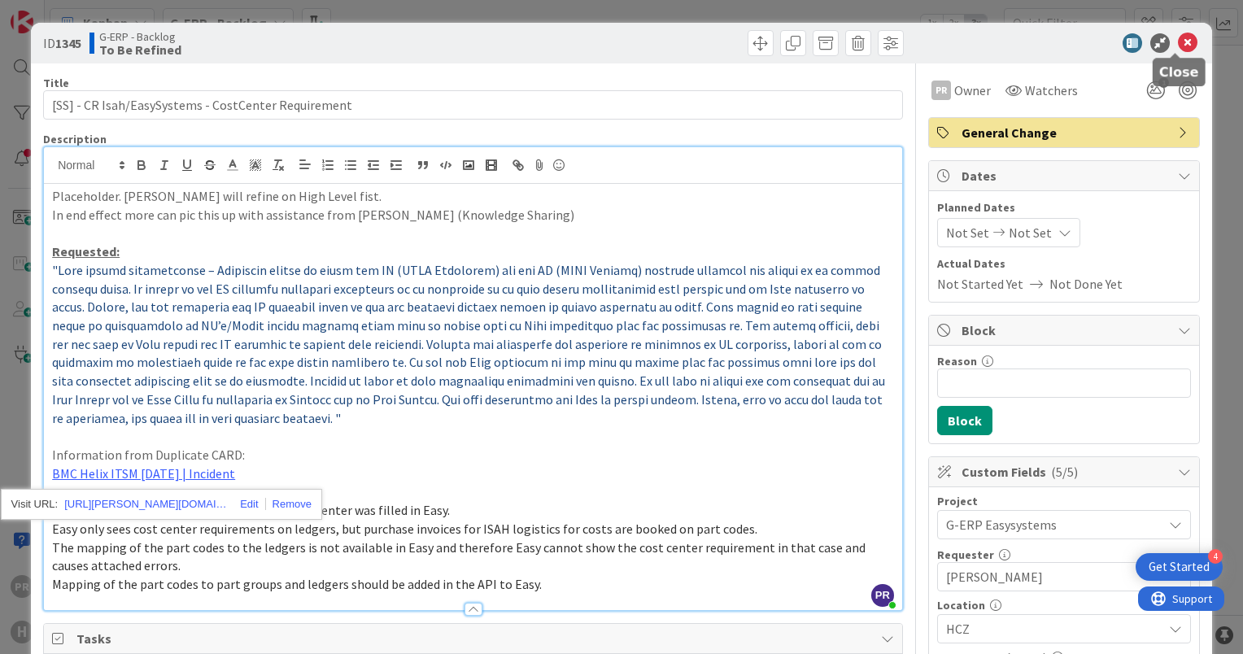
click at [1178, 42] on icon at bounding box center [1188, 43] width 20 height 20
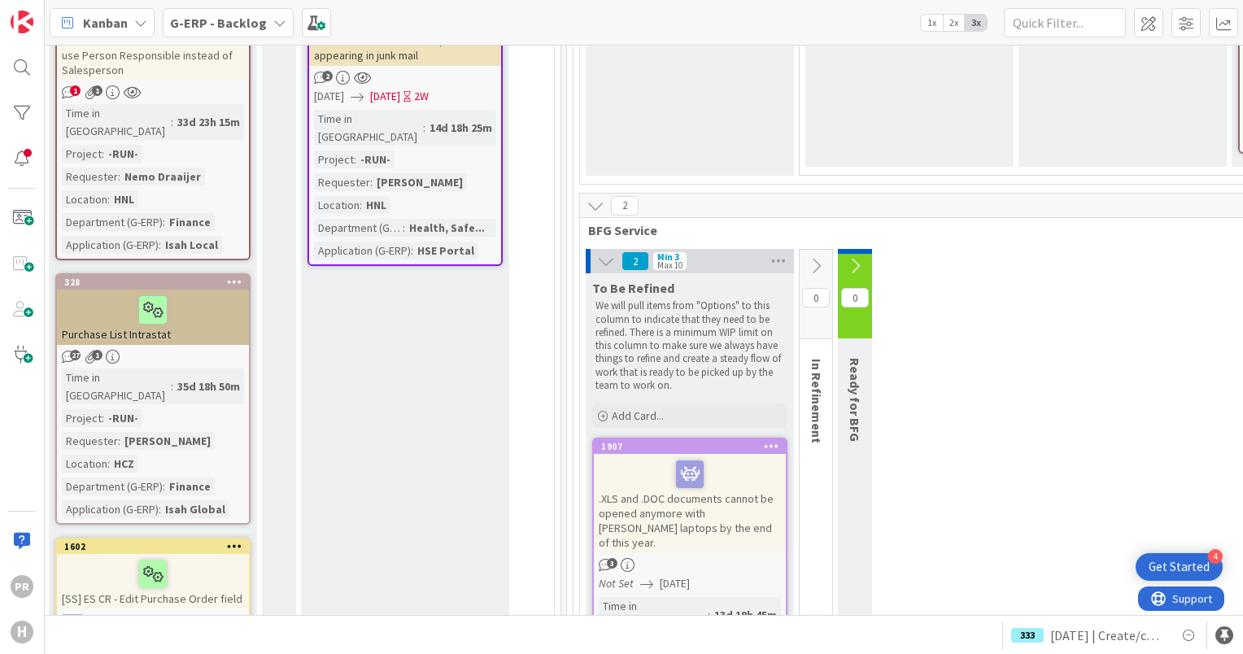
scroll to position [5558, 1094]
